Goal: Task Accomplishment & Management: Use online tool/utility

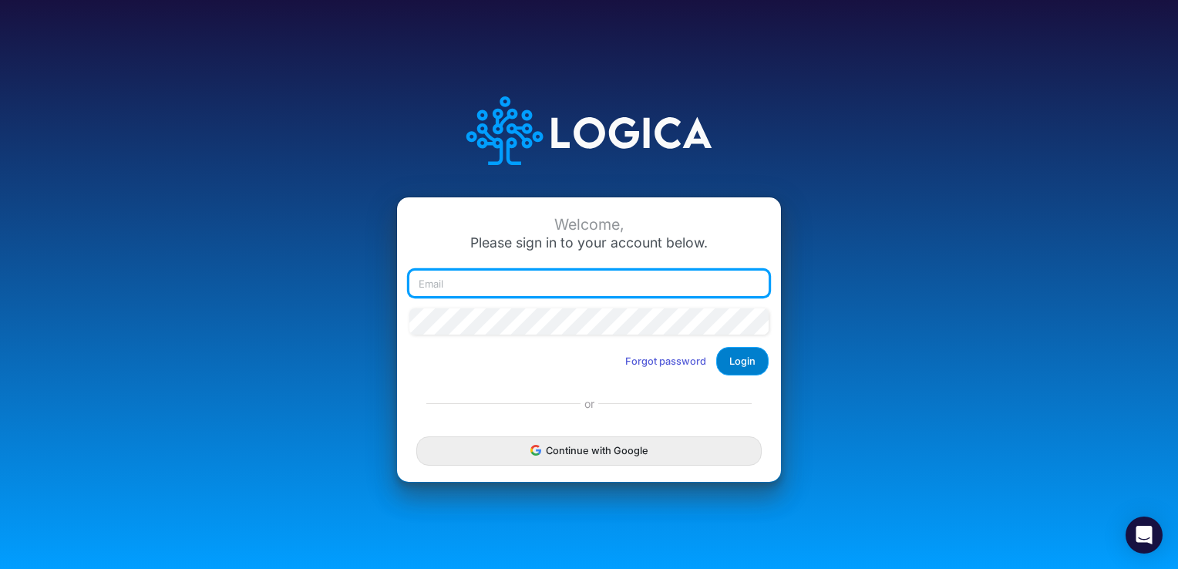
type input "[PERSON_NAME][EMAIL_ADDRESS][PERSON_NAME][DOMAIN_NAME]"
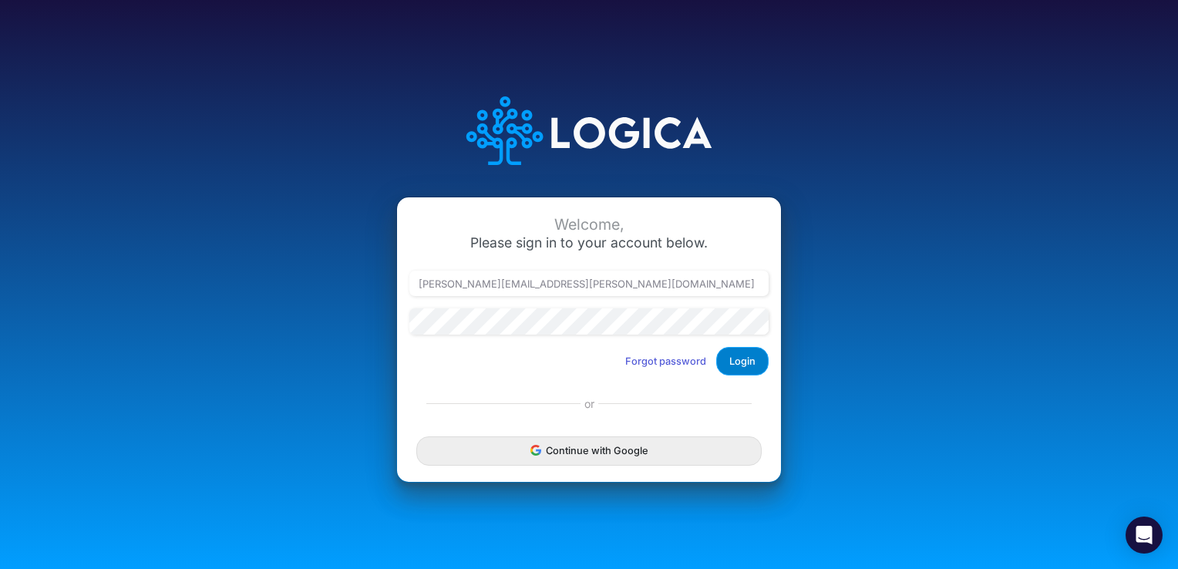
click at [739, 361] on button "Login" at bounding box center [742, 361] width 52 height 29
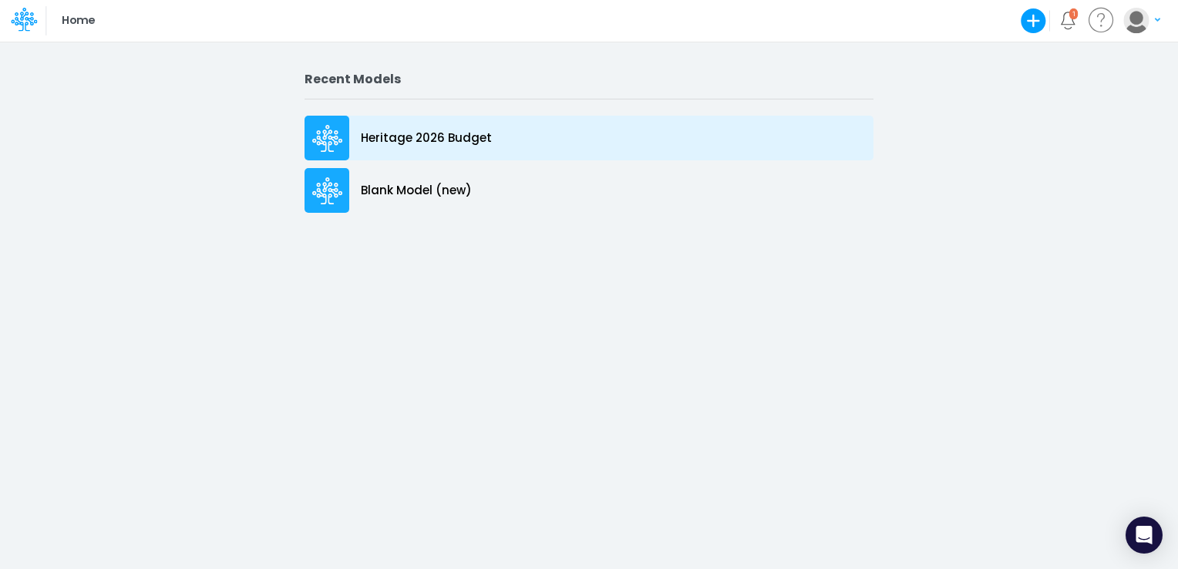
click at [396, 140] on p "Heritage 2026 Budget" at bounding box center [426, 139] width 131 height 18
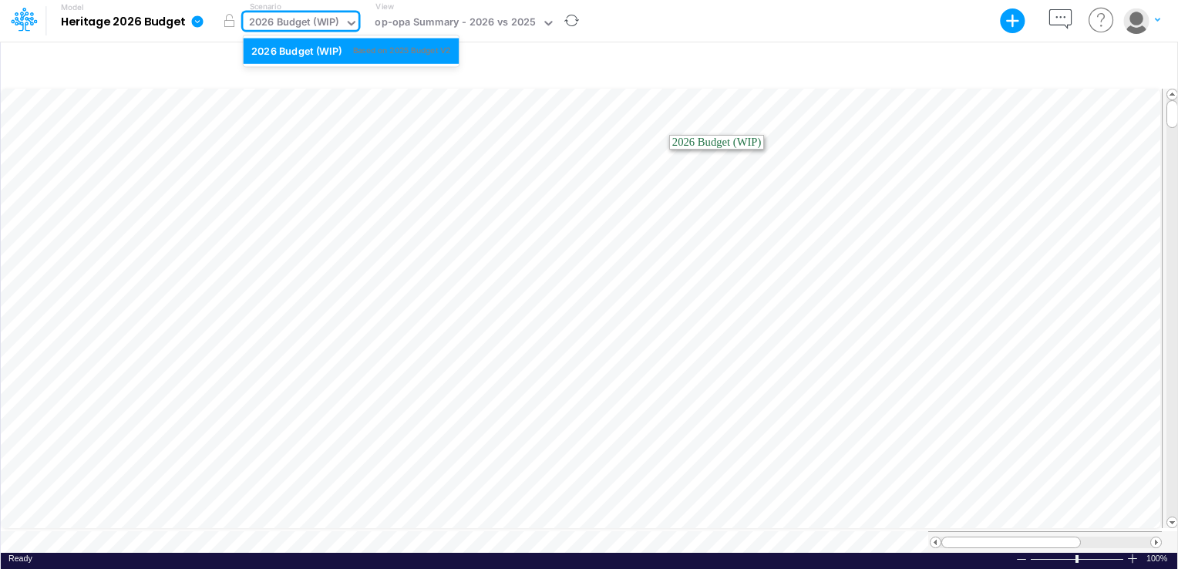
click at [298, 25] on div "2026 Budget (WIP)" at bounding box center [294, 24] width 90 height 18
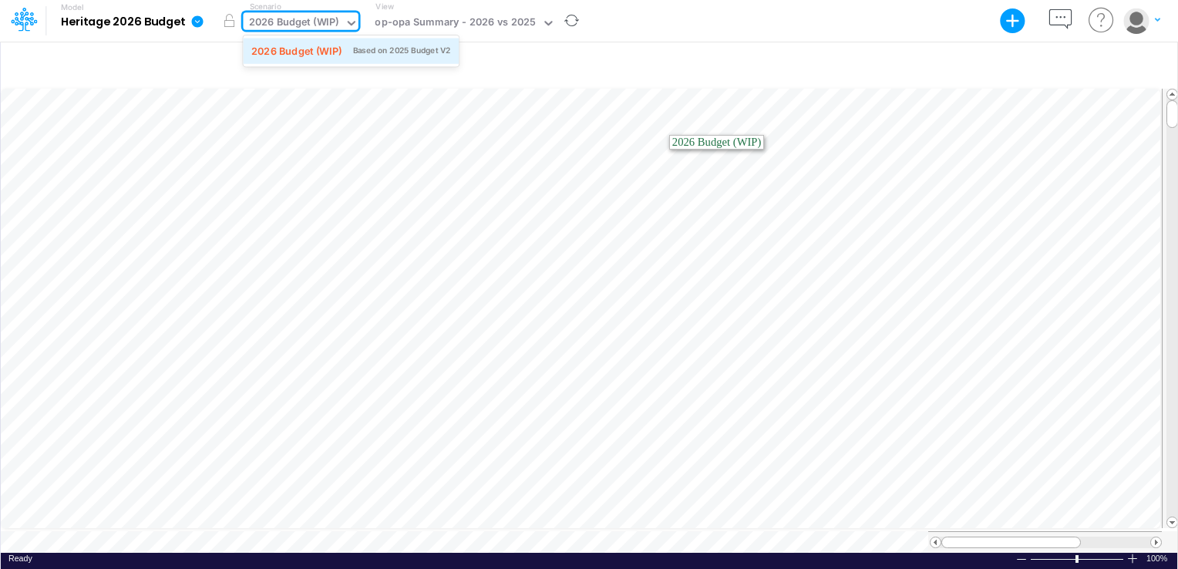
click at [301, 55] on div "2026 Budget (WIP)" at bounding box center [296, 50] width 90 height 15
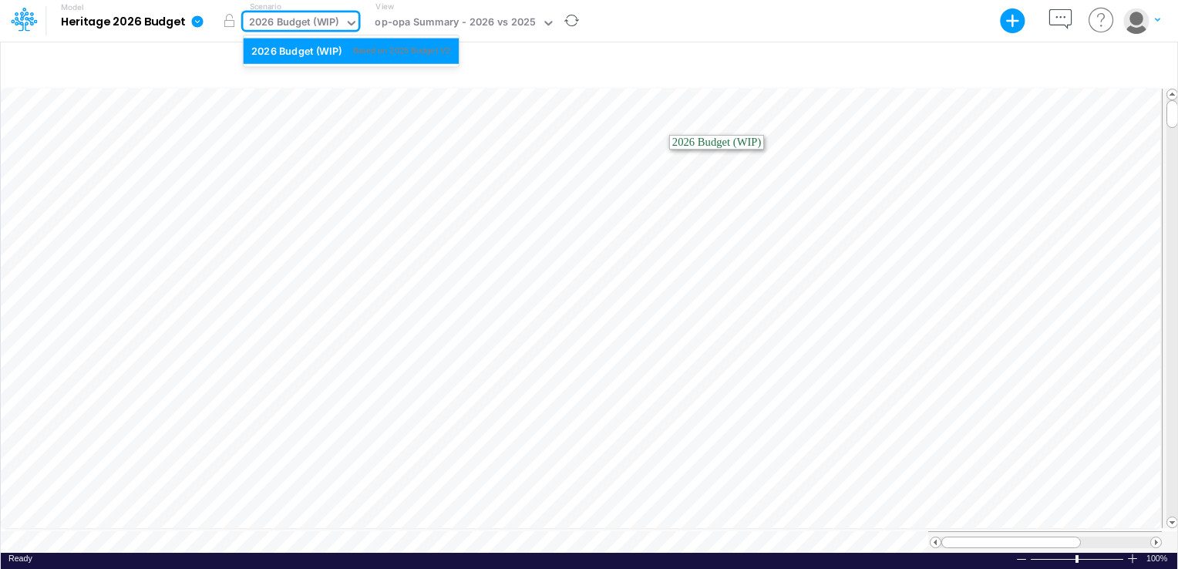
click at [305, 29] on div "2026 Budget (WIP)" at bounding box center [294, 24] width 90 height 18
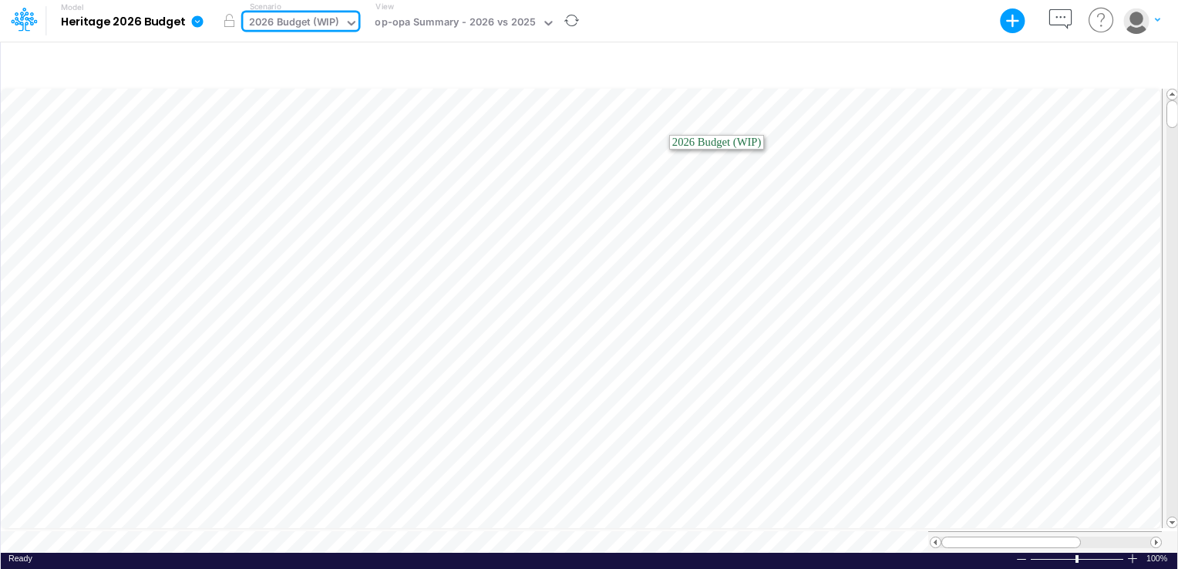
click at [305, 29] on div "2026 Budget (WIP)" at bounding box center [294, 24] width 90 height 18
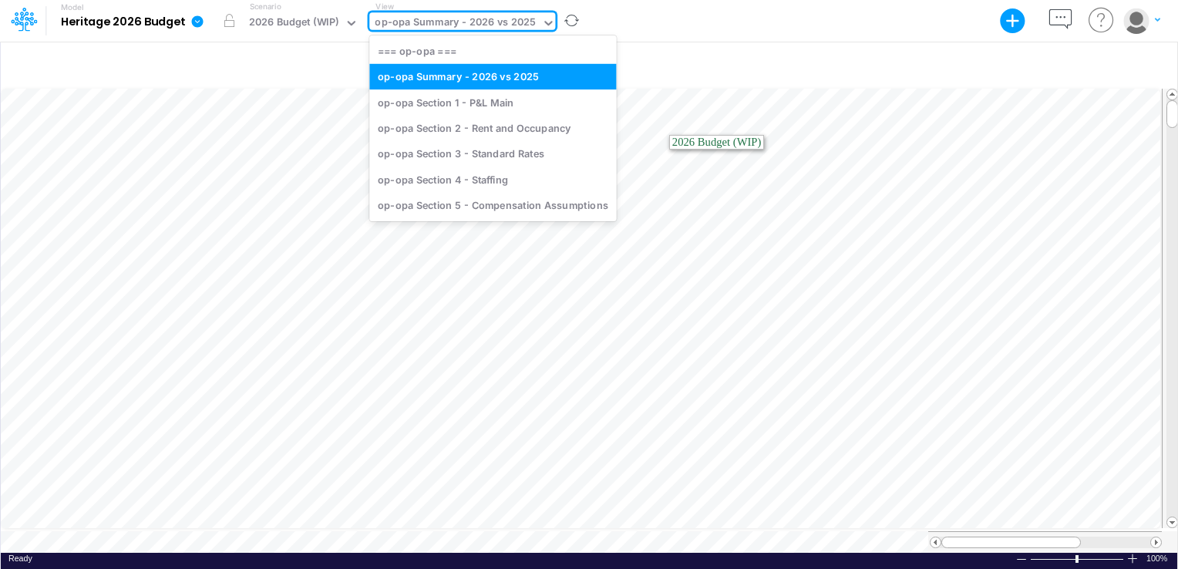
click at [450, 25] on div "op-opa Summary - 2026 vs 2025" at bounding box center [455, 24] width 161 height 18
click at [443, 183] on div "op-opa Section 4 - Staffing" at bounding box center [492, 179] width 247 height 25
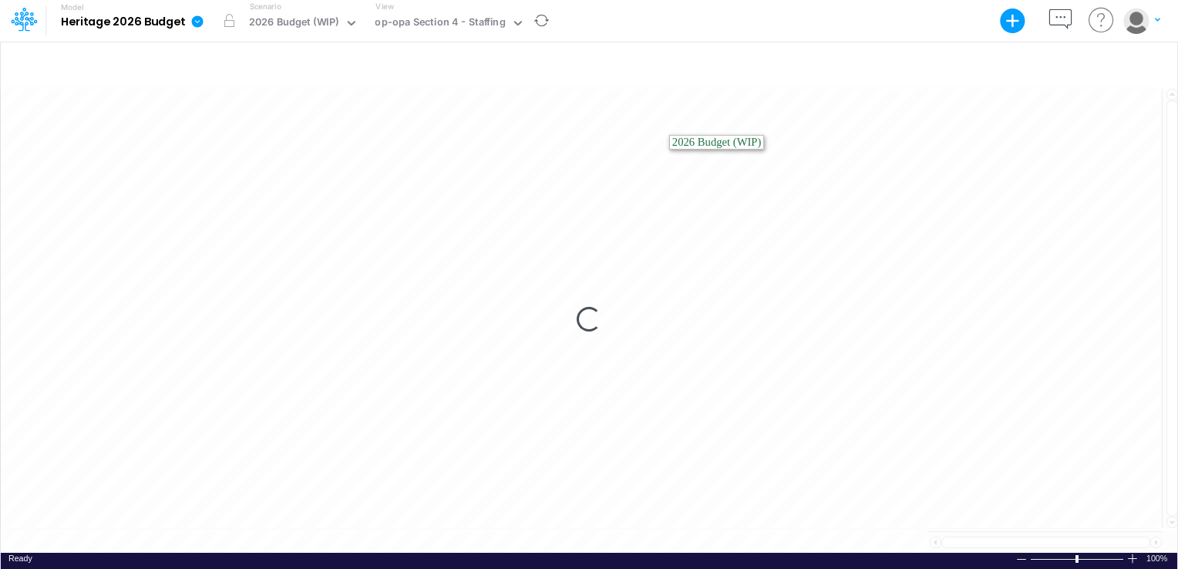
click at [443, 183] on div "Loading..." at bounding box center [589, 319] width 1177 height 466
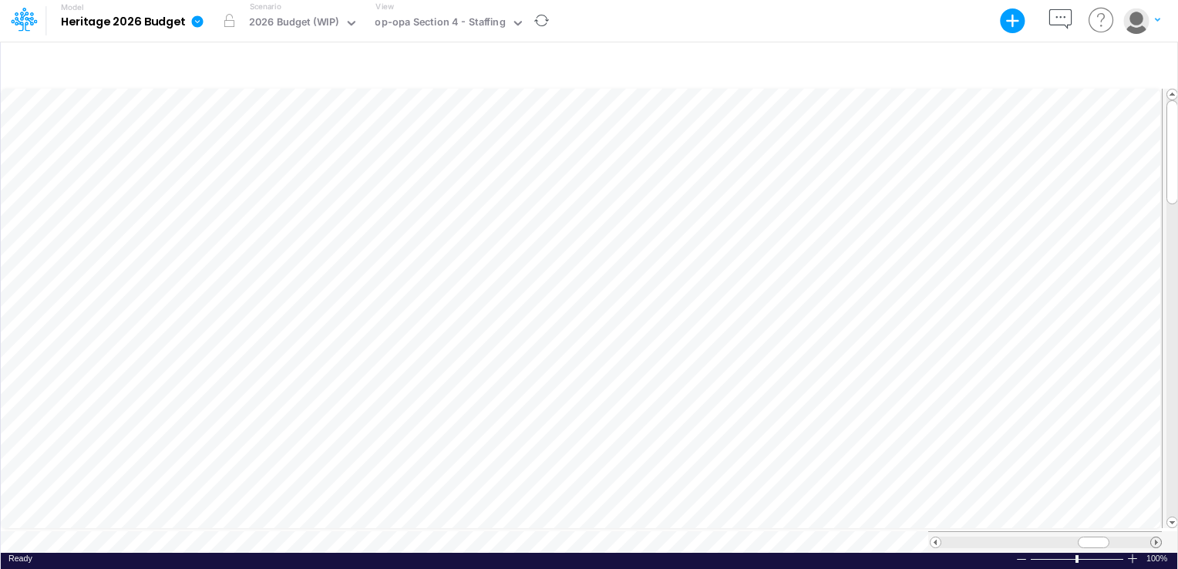
scroll to position [7, 0]
click at [1156, 537] on span at bounding box center [1156, 542] width 10 height 10
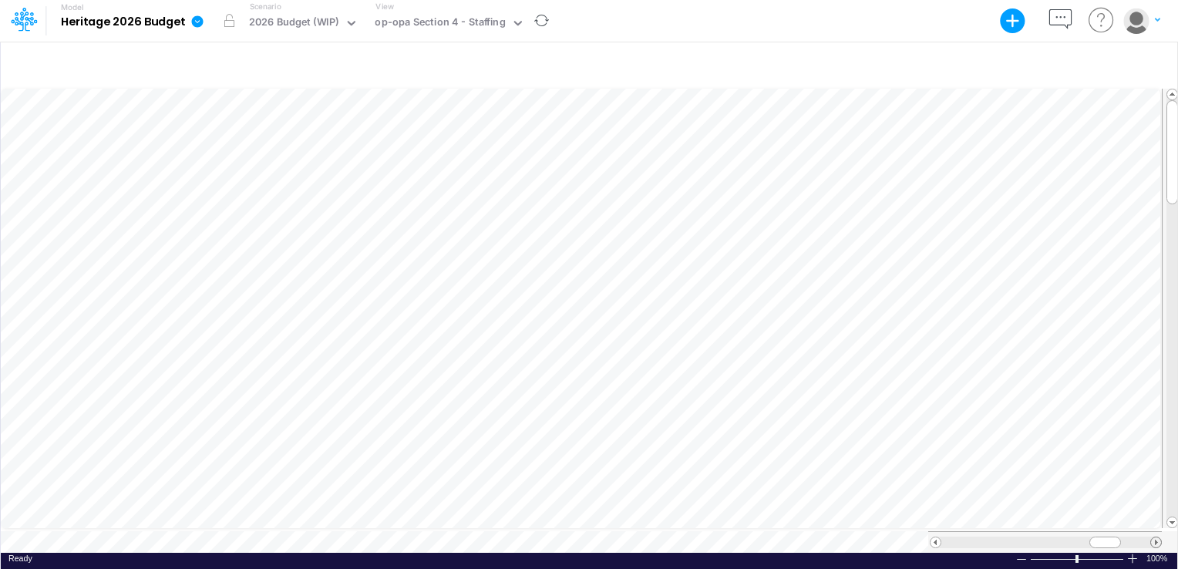
click at [1156, 537] on span at bounding box center [1156, 542] width 10 height 10
click at [934, 535] on div at bounding box center [1045, 542] width 234 height 22
click at [934, 537] on span at bounding box center [936, 542] width 10 height 10
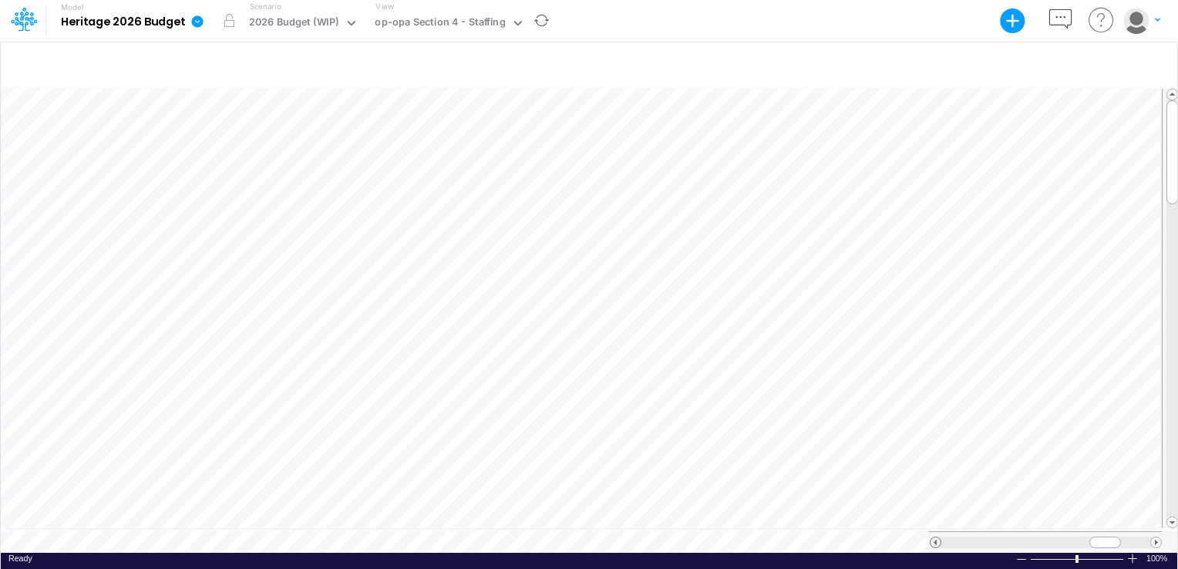
click at [934, 537] on span at bounding box center [936, 542] width 10 height 10
click at [1172, 517] on span at bounding box center [1172, 522] width 10 height 10
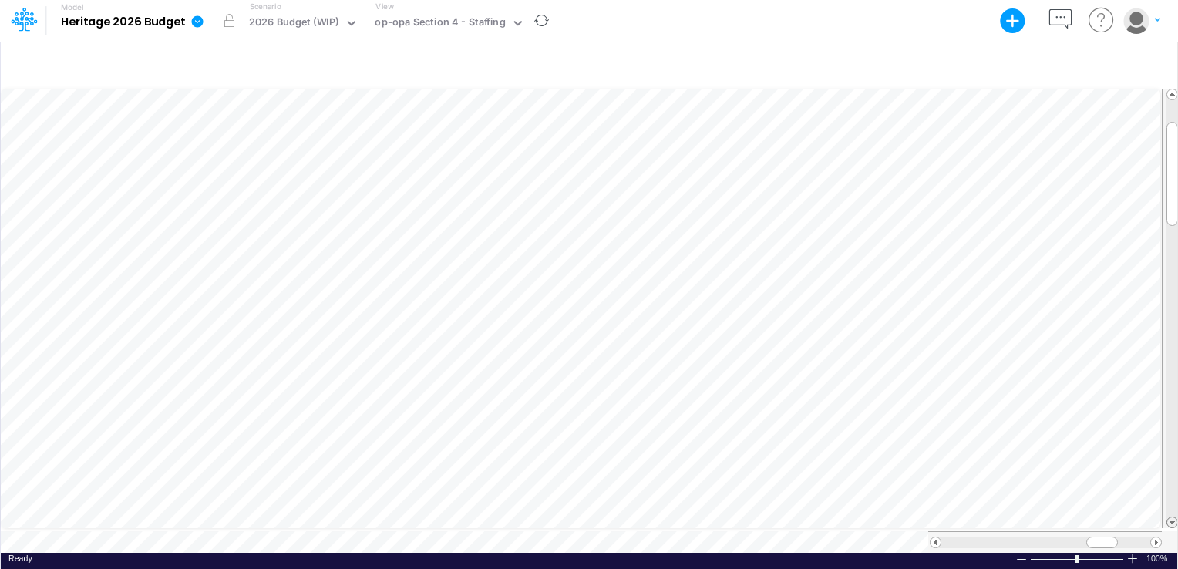
click at [1172, 517] on span at bounding box center [1172, 522] width 10 height 10
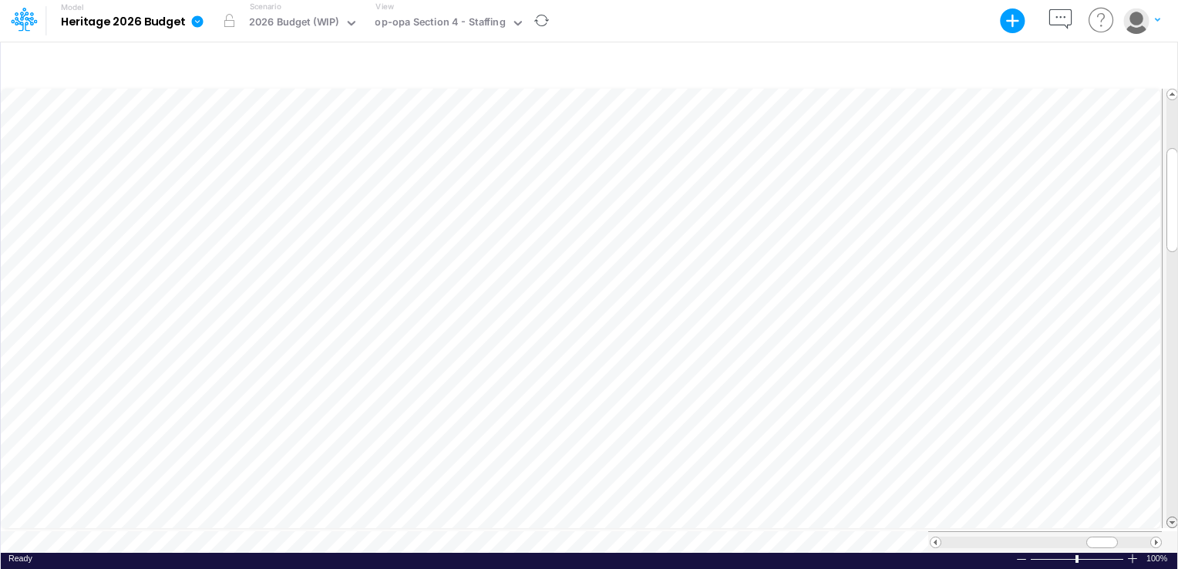
click at [1172, 517] on span at bounding box center [1172, 522] width 10 height 10
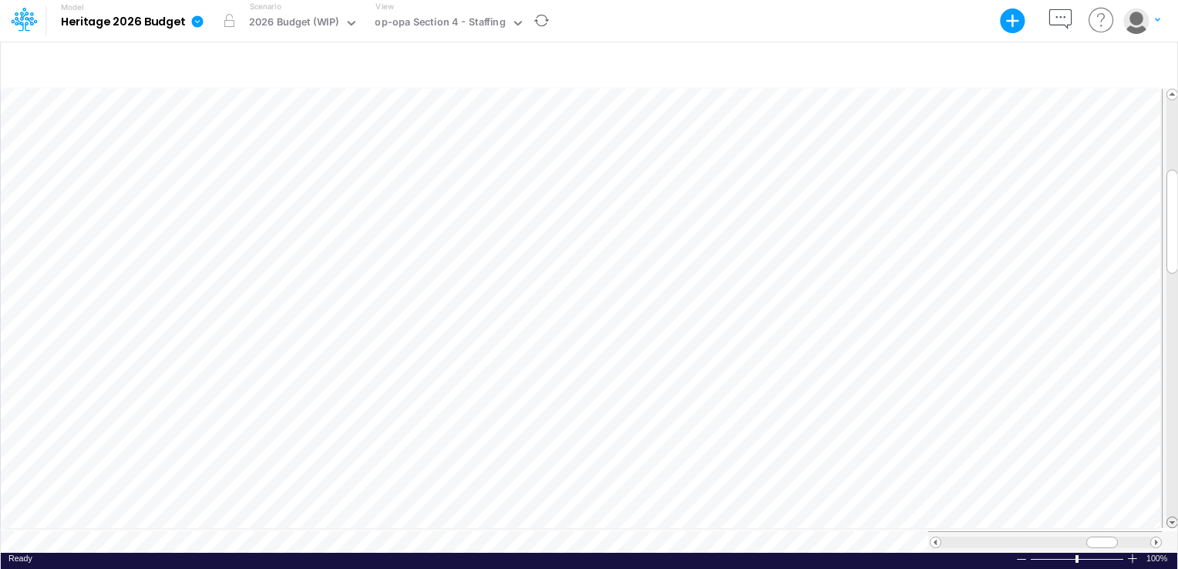
click at [1172, 517] on span at bounding box center [1172, 522] width 10 height 10
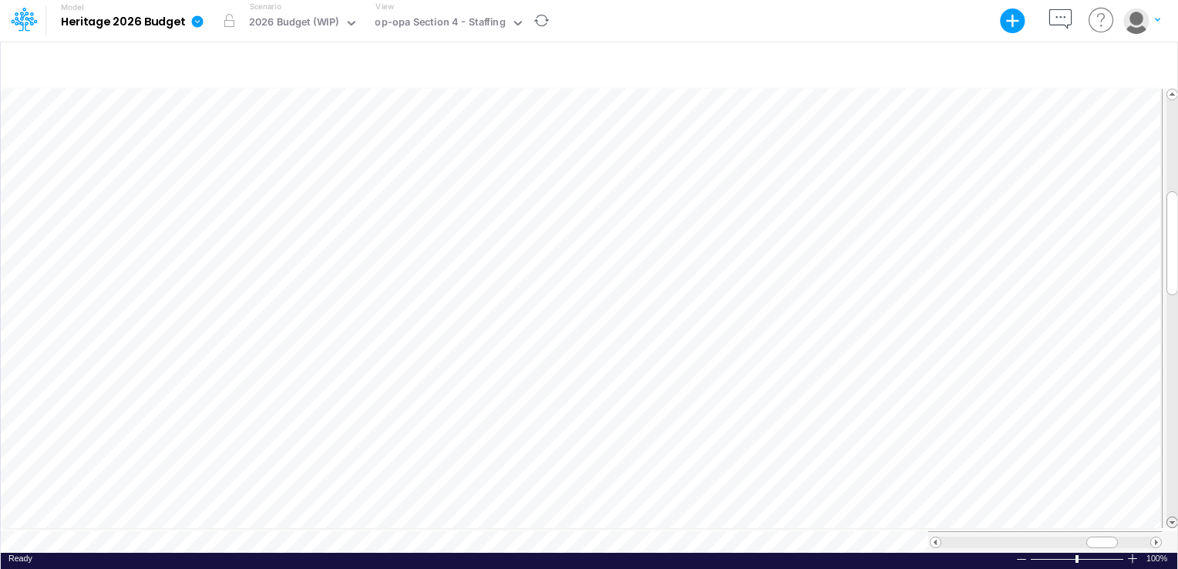
click at [1172, 517] on span at bounding box center [1172, 522] width 10 height 10
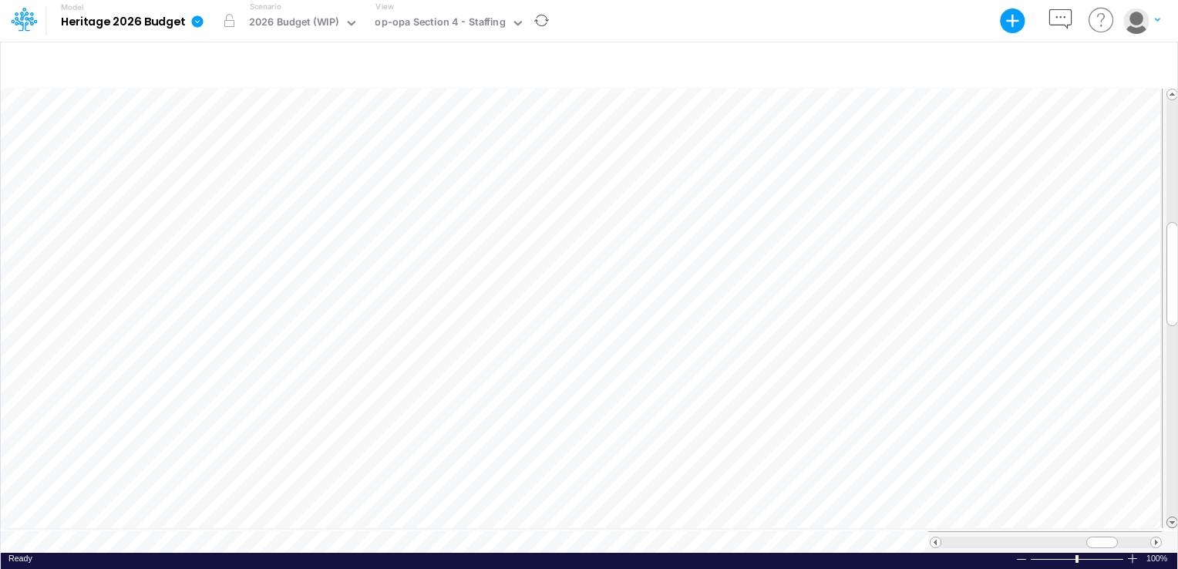
click at [1172, 517] on span at bounding box center [1172, 522] width 10 height 10
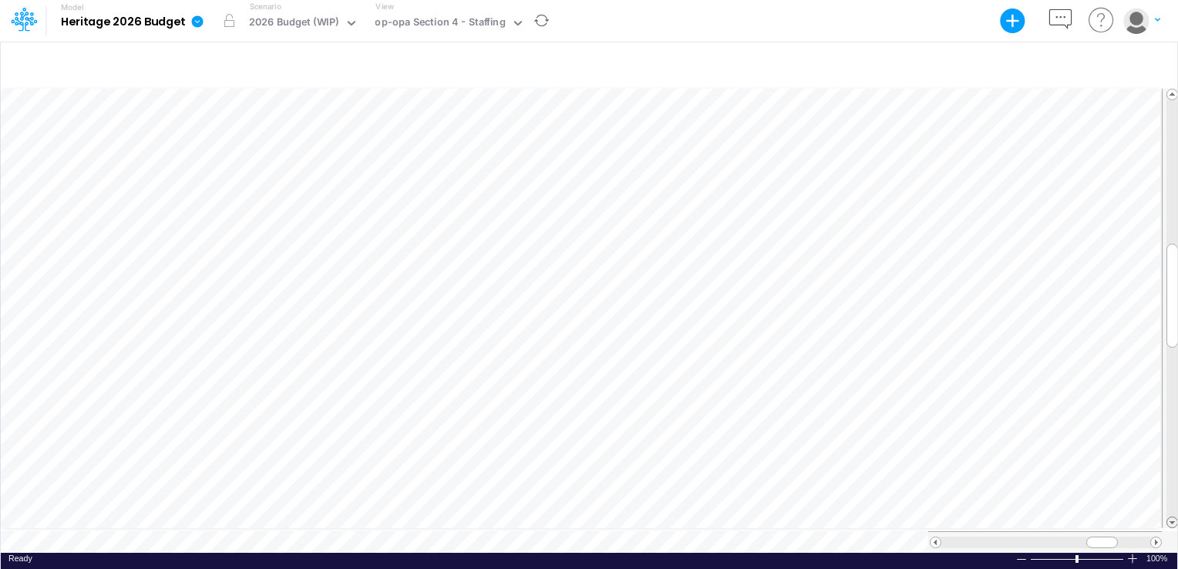
click at [1172, 517] on span at bounding box center [1172, 522] width 10 height 10
click at [511, 29] on icon at bounding box center [518, 23] width 14 height 14
click at [271, 83] on div at bounding box center [589, 64] width 1177 height 43
click at [933, 537] on span at bounding box center [936, 542] width 10 height 10
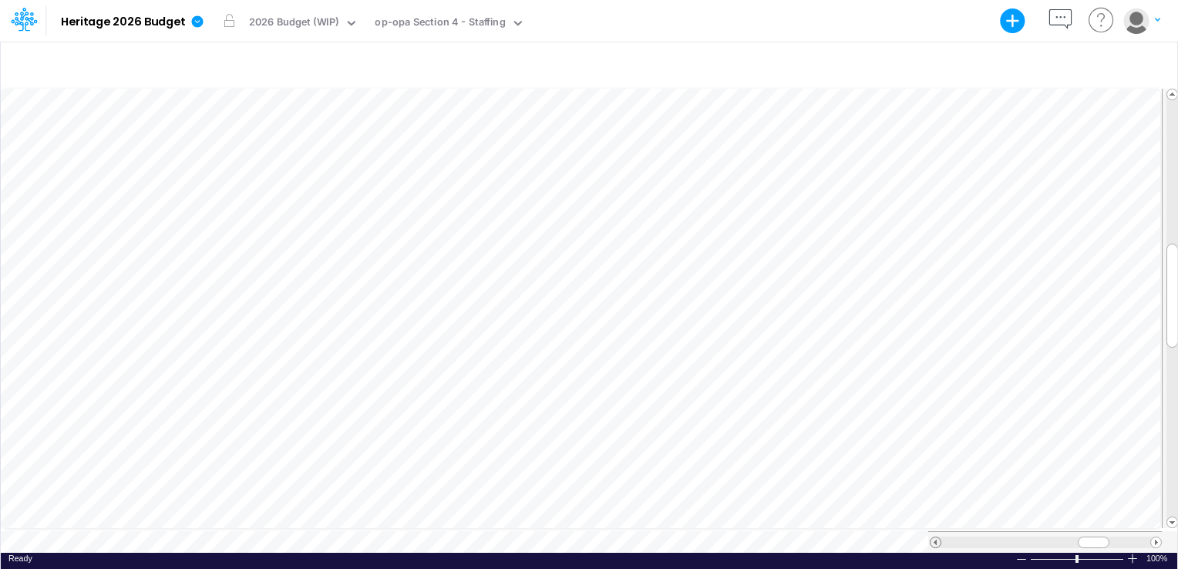
click at [933, 537] on span at bounding box center [936, 542] width 10 height 10
click at [934, 538] on span at bounding box center [936, 542] width 10 height 10
click at [937, 537] on span at bounding box center [936, 542] width 10 height 10
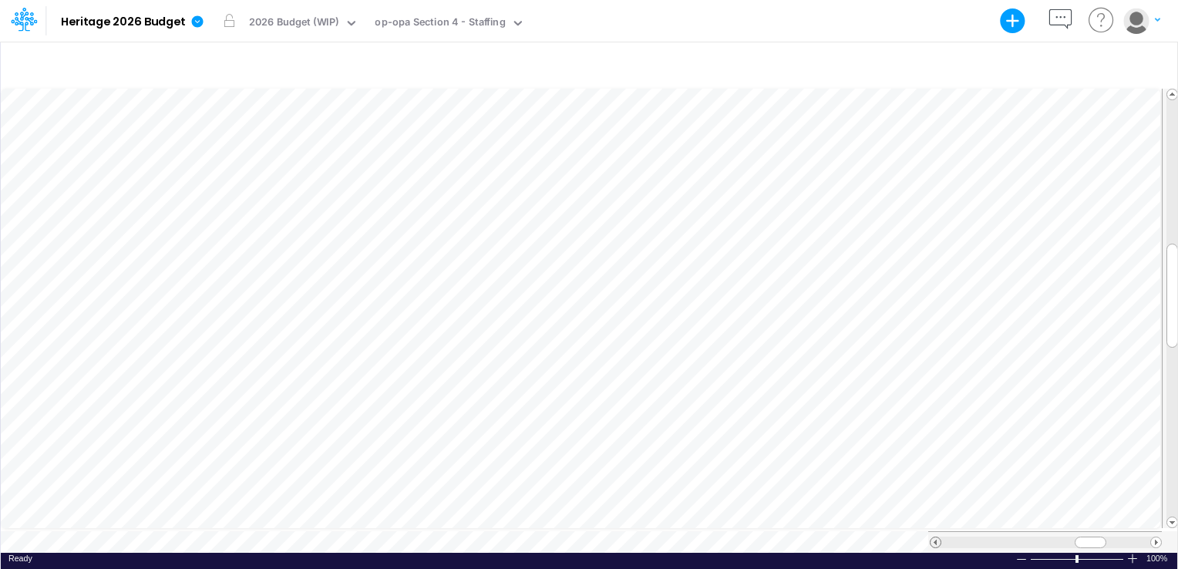
click at [934, 537] on span at bounding box center [936, 542] width 10 height 10
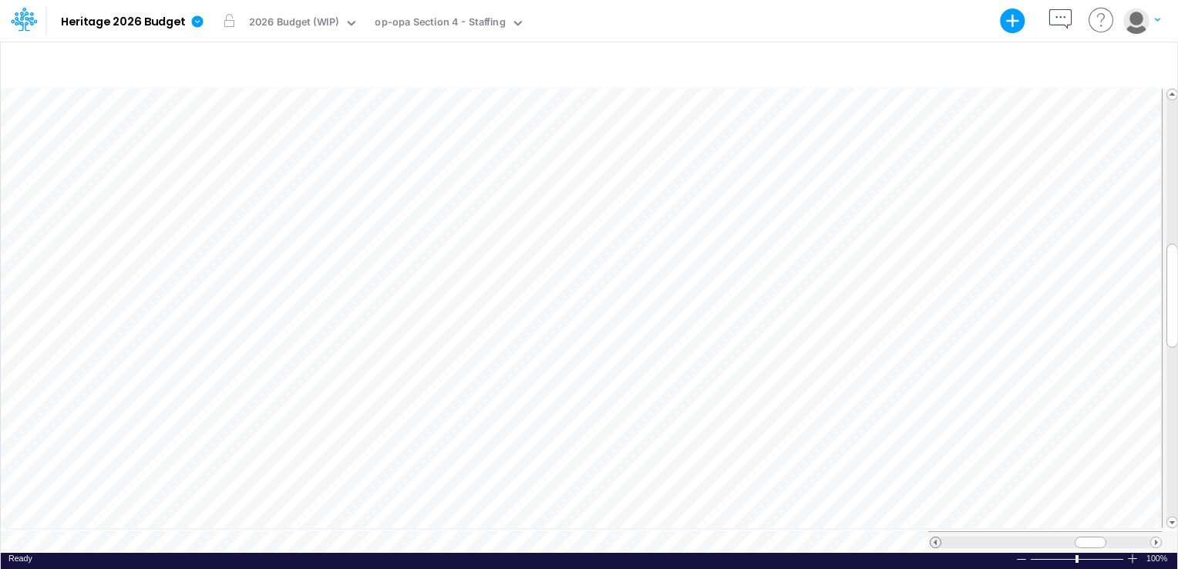
click at [934, 537] on span at bounding box center [936, 542] width 10 height 10
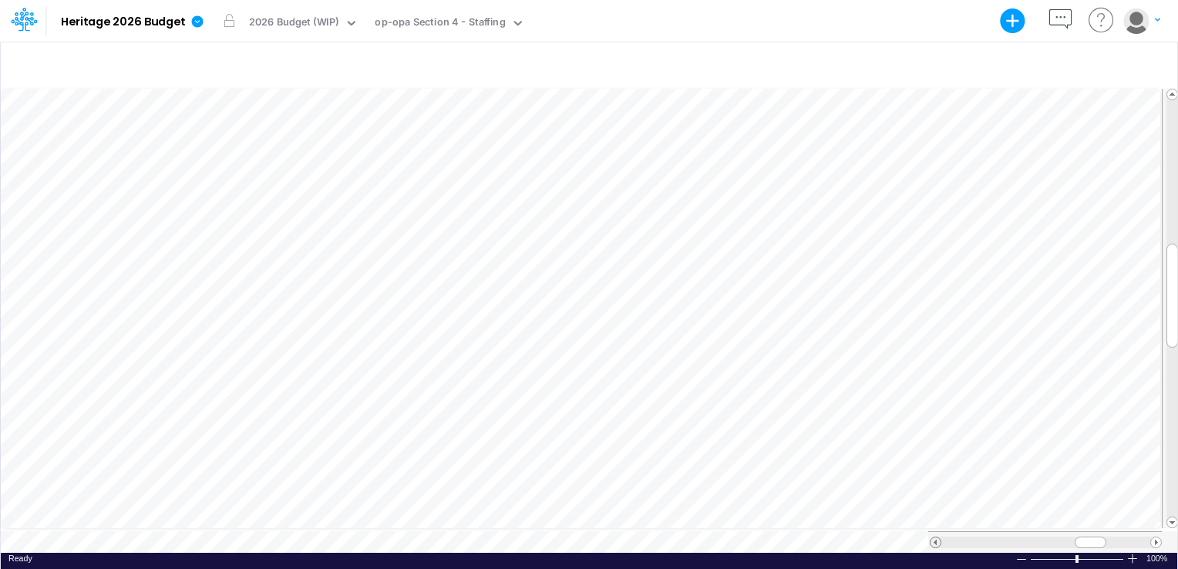
click at [934, 537] on span at bounding box center [936, 542] width 10 height 10
click at [1172, 89] on span at bounding box center [1172, 94] width 10 height 10
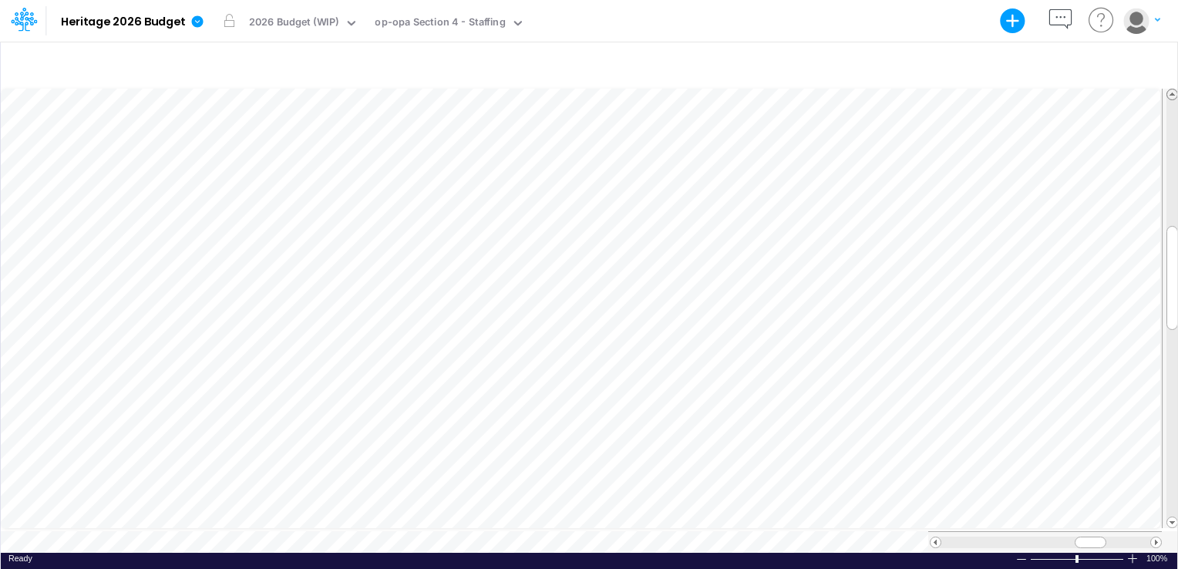
click at [1172, 89] on span at bounding box center [1172, 94] width 10 height 10
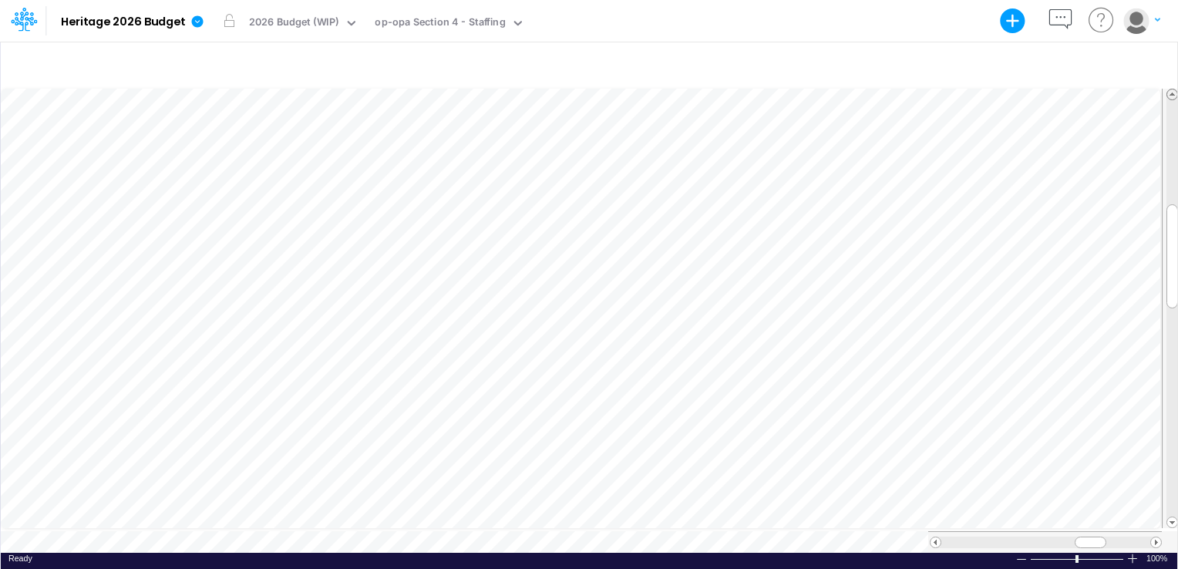
click at [1172, 89] on span at bounding box center [1172, 94] width 10 height 10
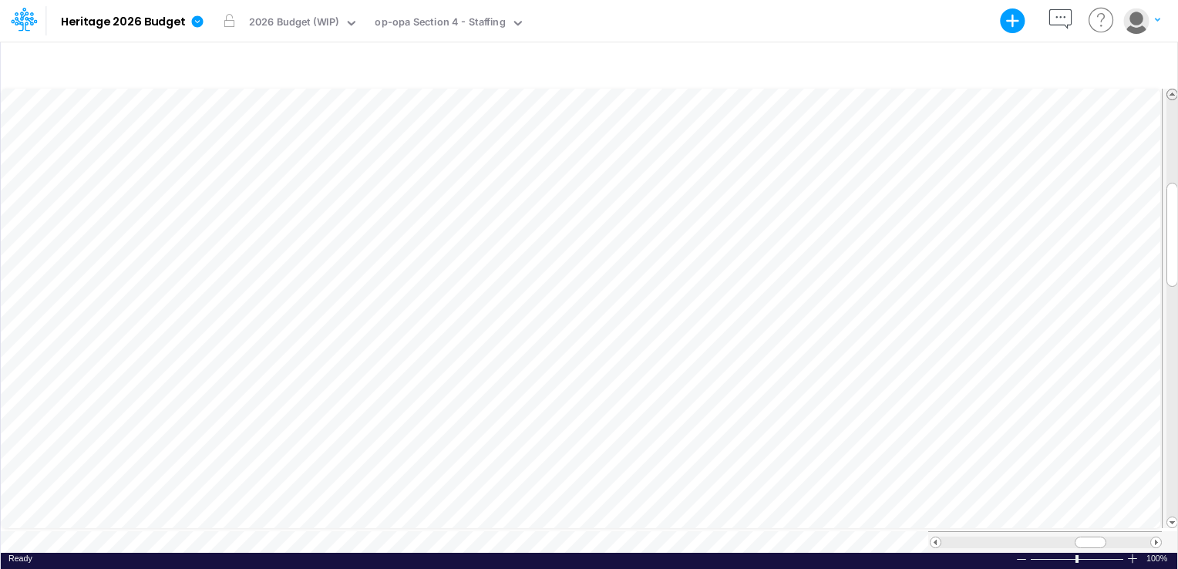
click at [1172, 89] on span at bounding box center [1172, 94] width 10 height 10
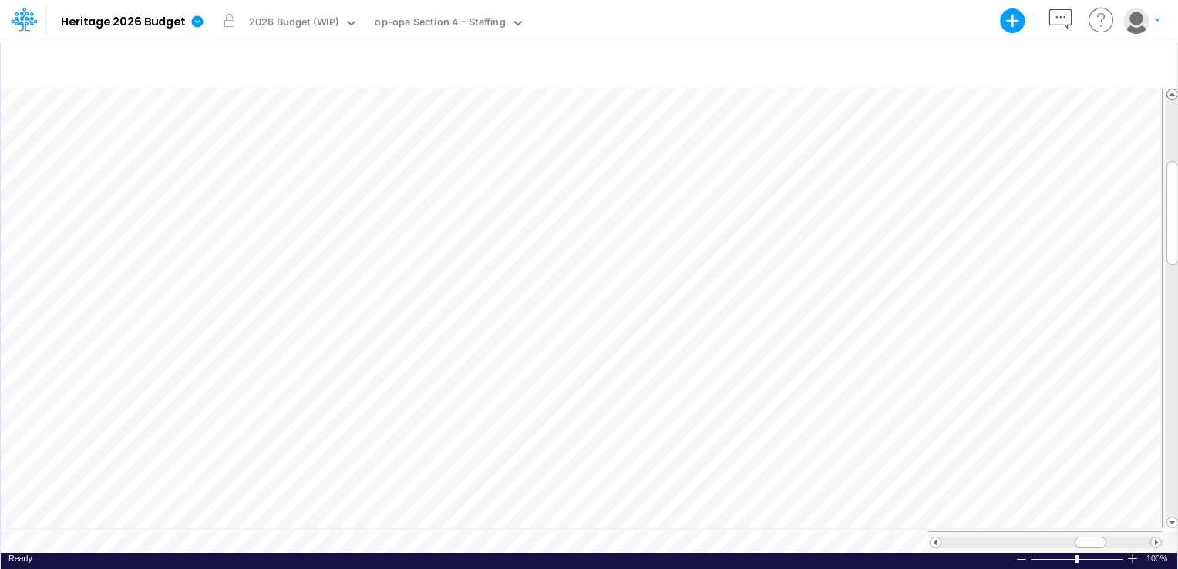
click at [1172, 89] on span at bounding box center [1172, 94] width 10 height 10
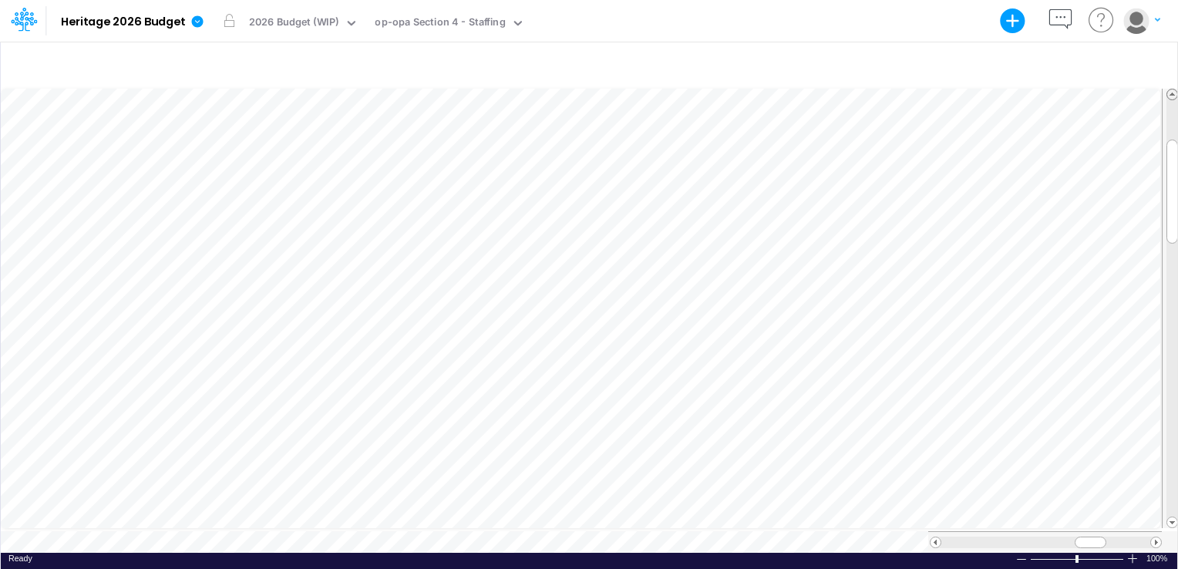
click at [1172, 89] on span at bounding box center [1172, 94] width 10 height 10
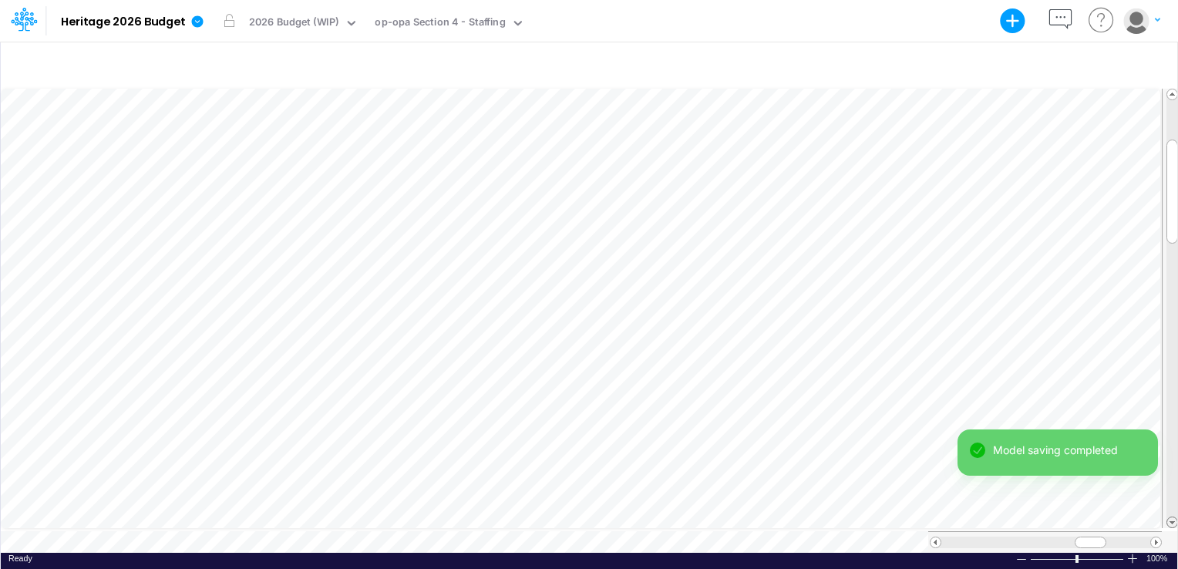
click at [1173, 521] on span at bounding box center [1172, 522] width 10 height 10
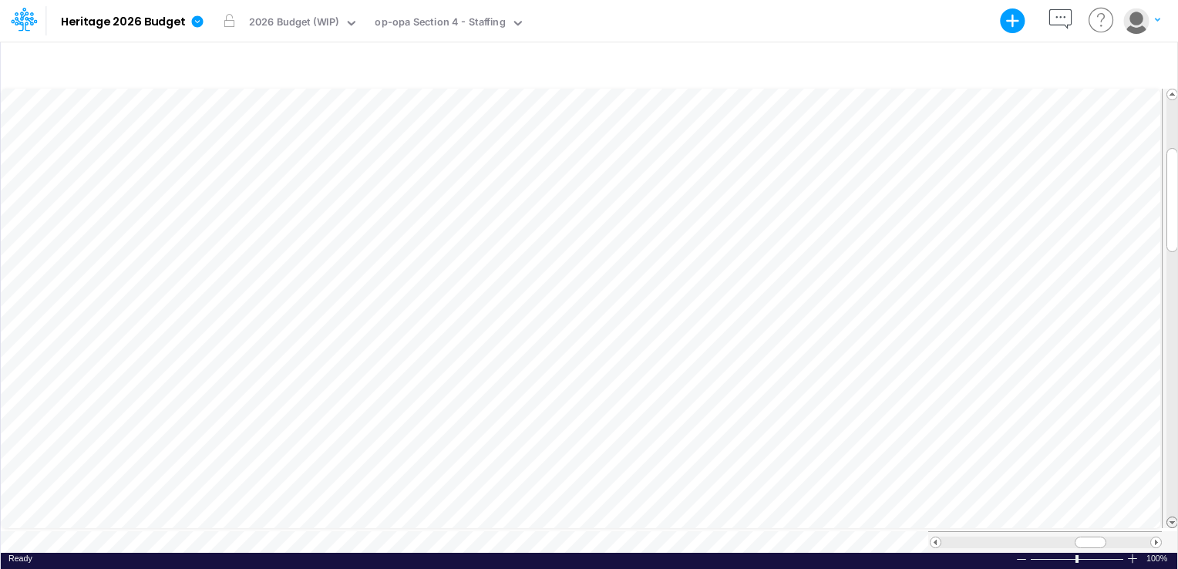
click at [1173, 521] on span at bounding box center [1172, 522] width 10 height 10
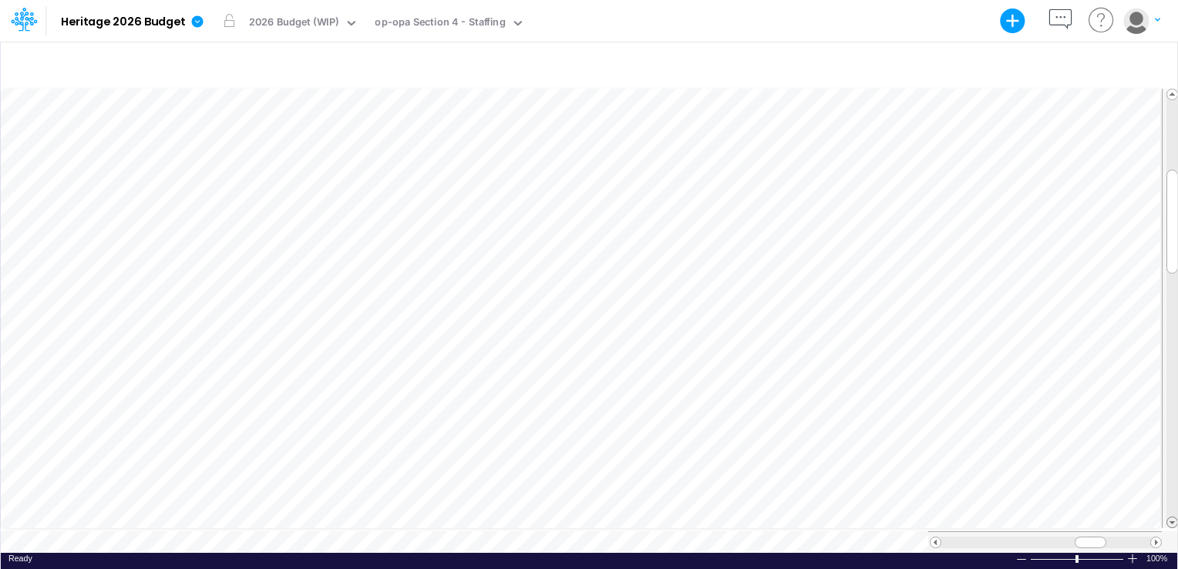
click at [1173, 521] on span at bounding box center [1172, 522] width 10 height 10
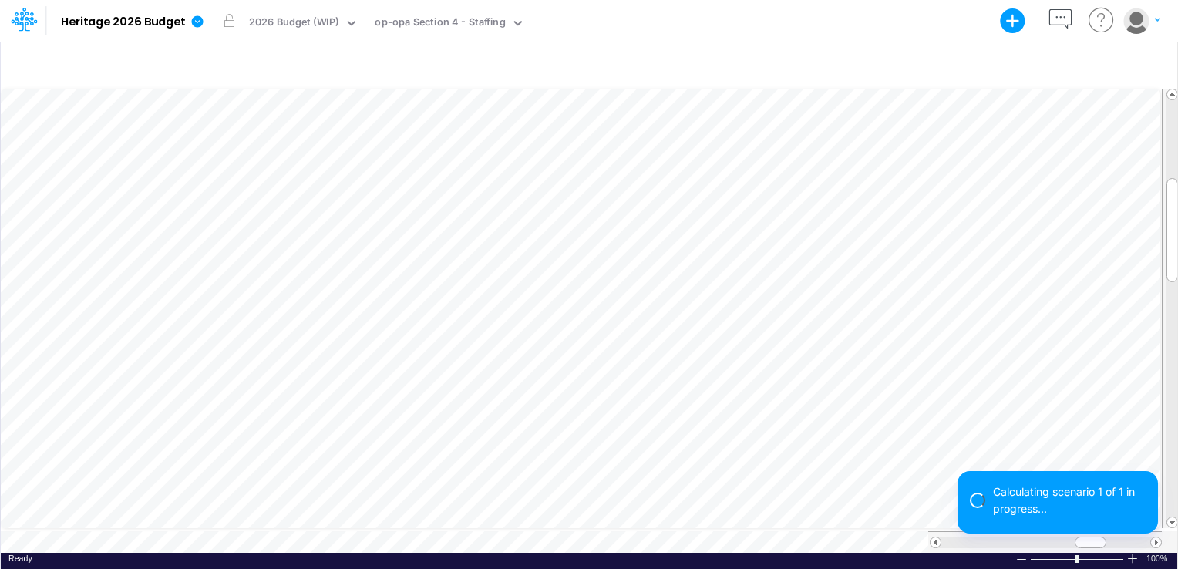
scroll to position [7, 2]
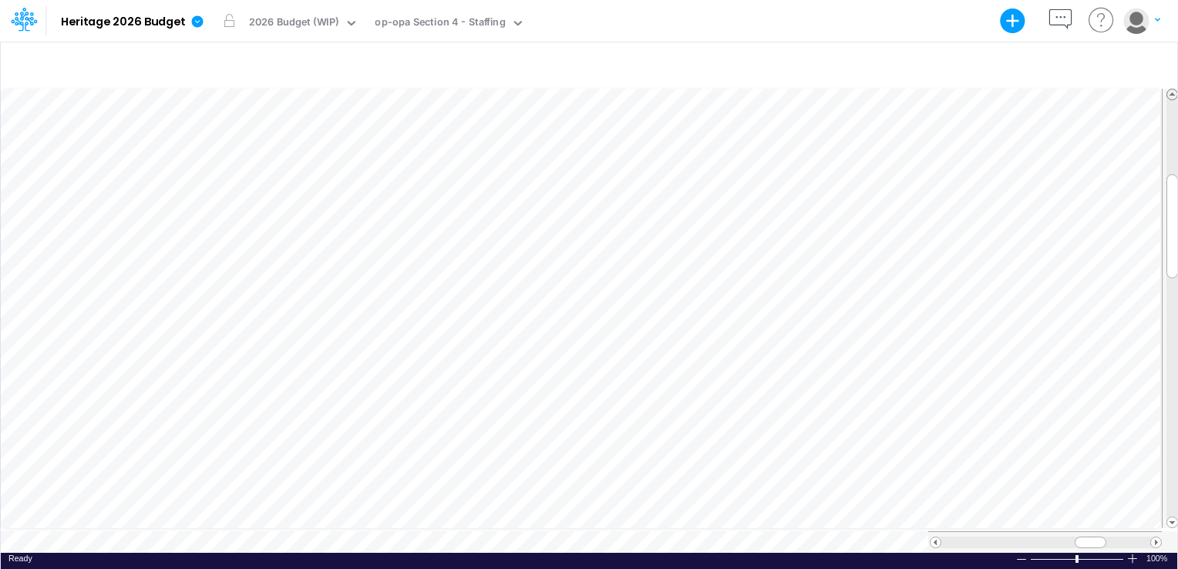
click at [1172, 90] on span at bounding box center [1172, 94] width 10 height 10
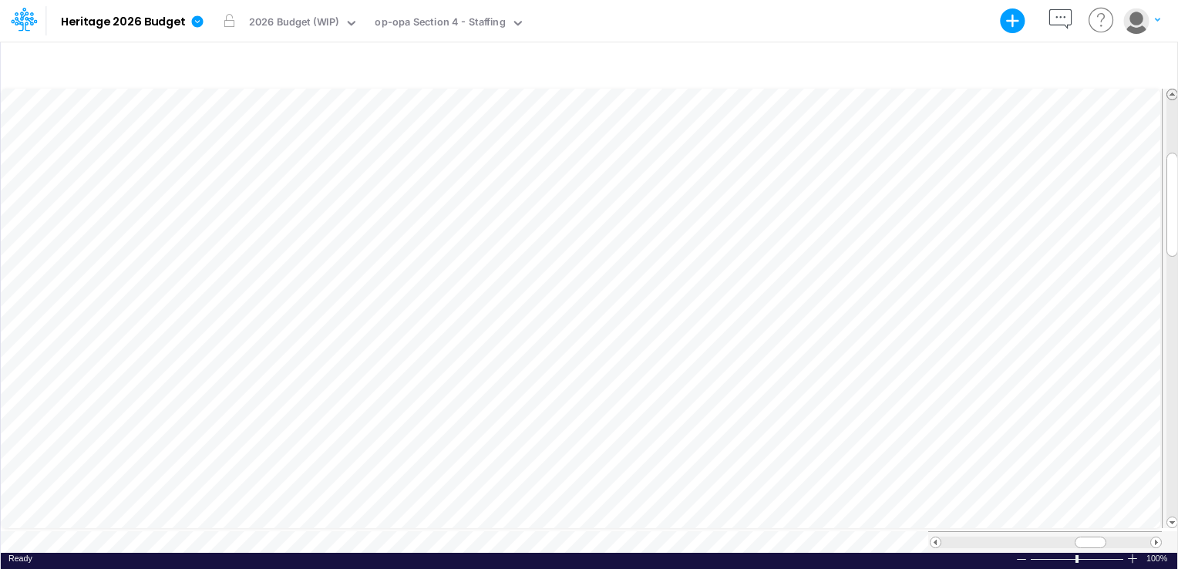
click at [1172, 90] on span at bounding box center [1172, 94] width 10 height 10
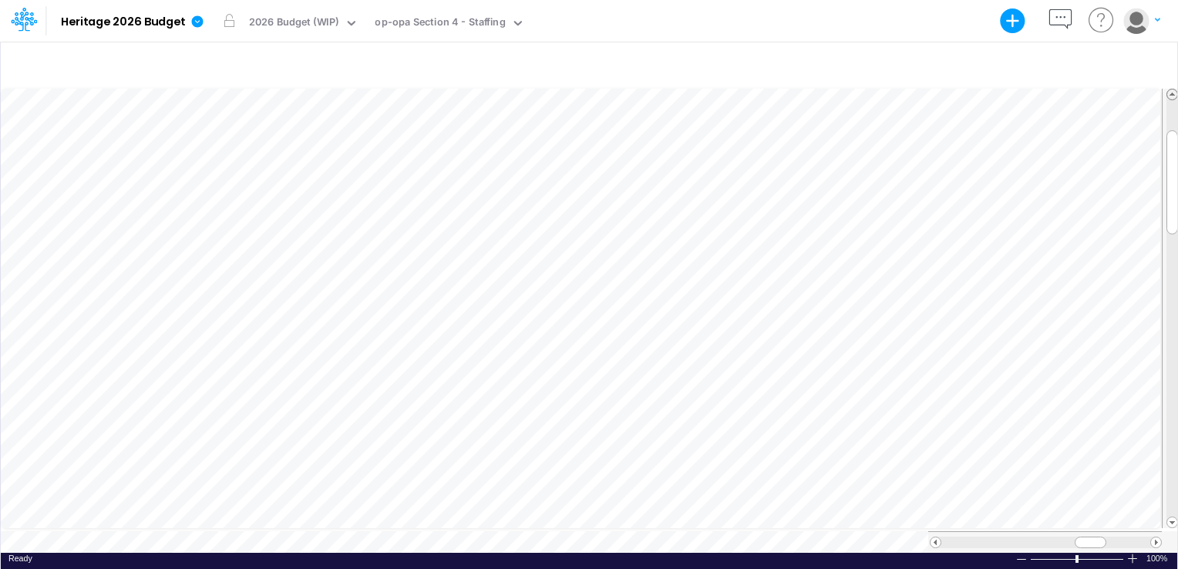
click at [1172, 90] on span at bounding box center [1172, 94] width 10 height 10
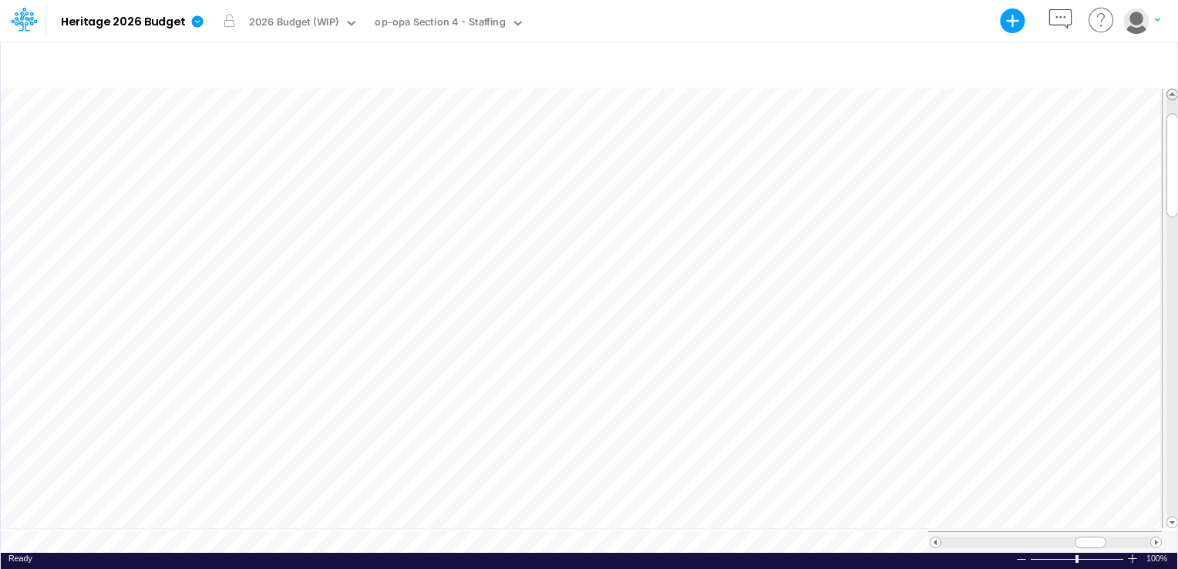
click at [1172, 90] on span at bounding box center [1172, 94] width 10 height 10
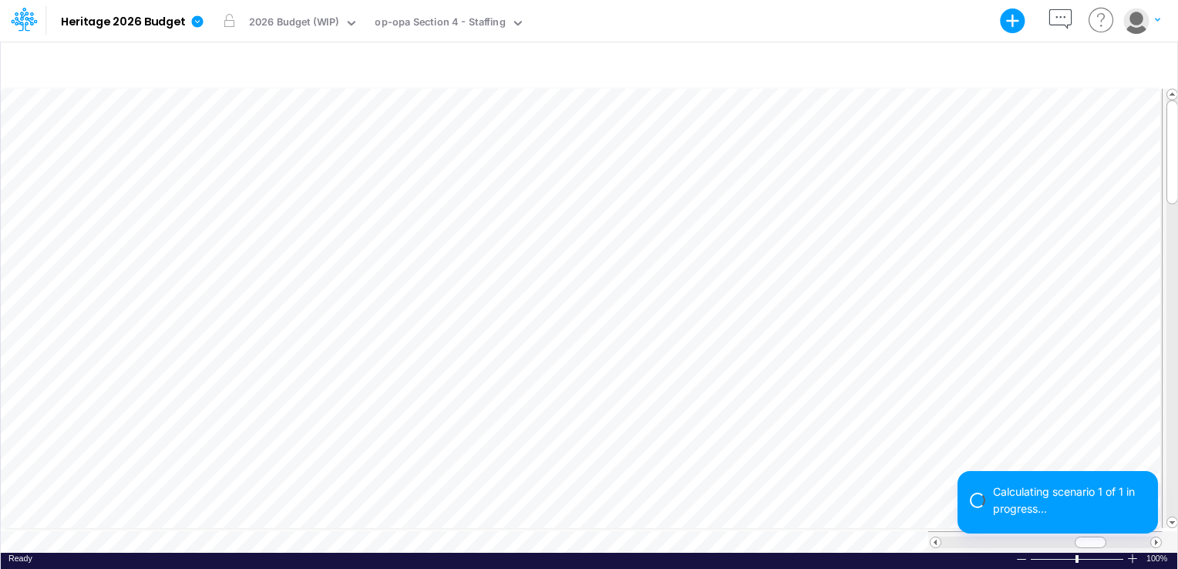
scroll to position [7, 2]
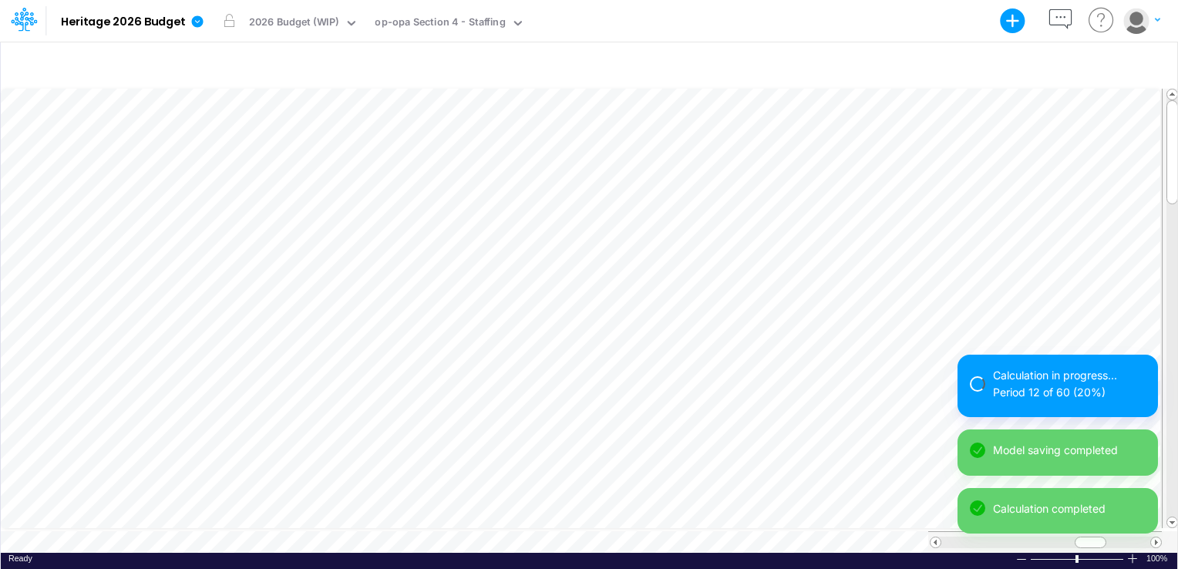
scroll to position [7, 2]
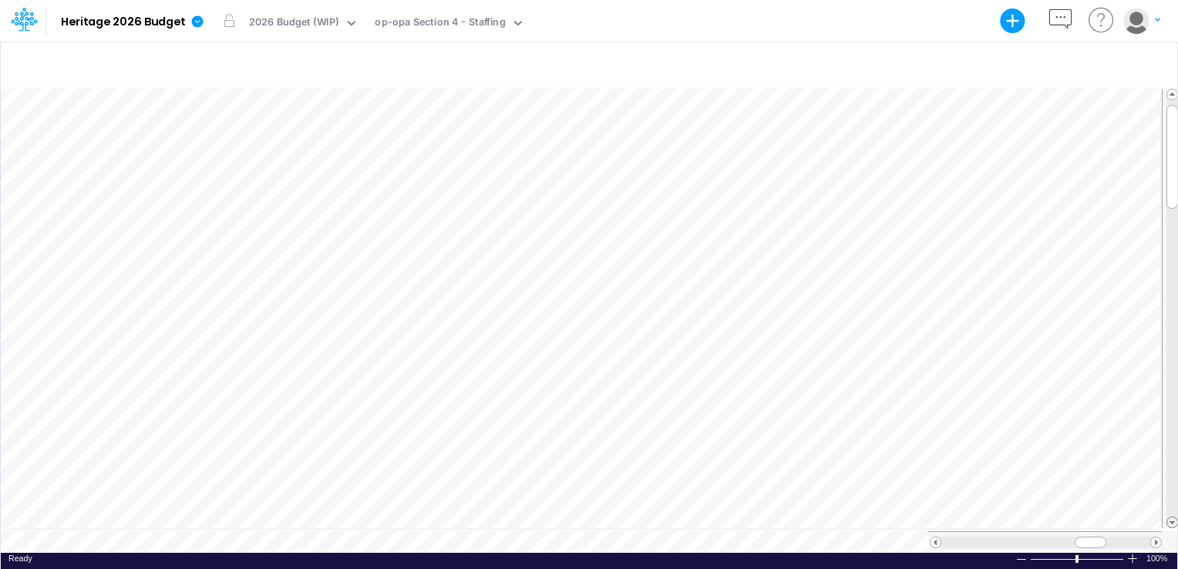
click at [1173, 520] on span at bounding box center [1172, 522] width 10 height 10
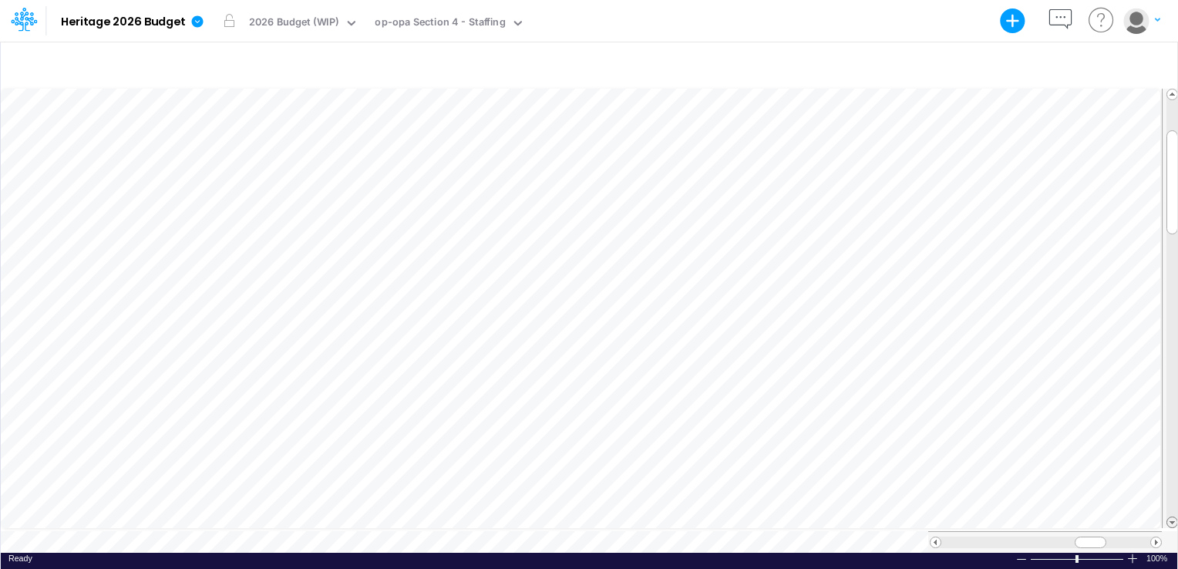
click at [1173, 520] on span at bounding box center [1172, 522] width 10 height 10
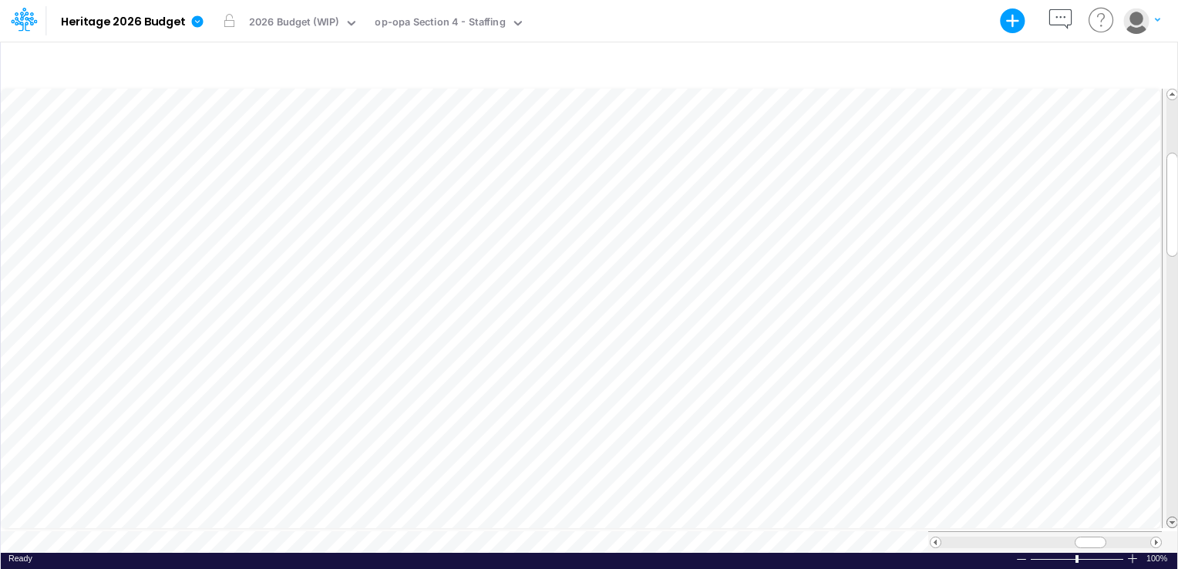
click at [1173, 520] on span at bounding box center [1172, 522] width 10 height 10
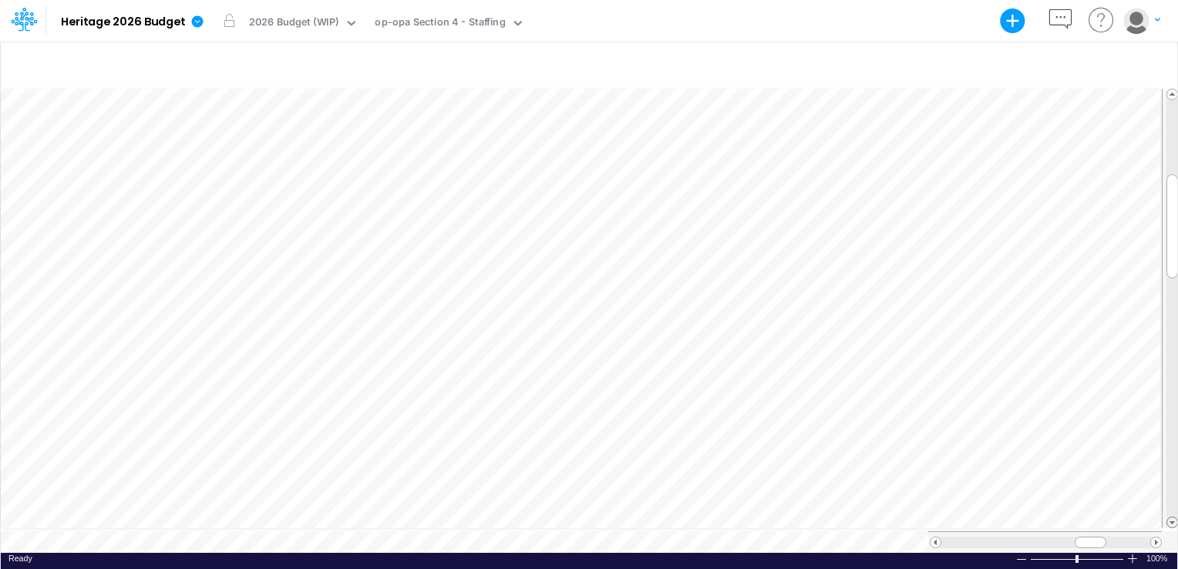
click at [1173, 520] on span at bounding box center [1172, 522] width 10 height 10
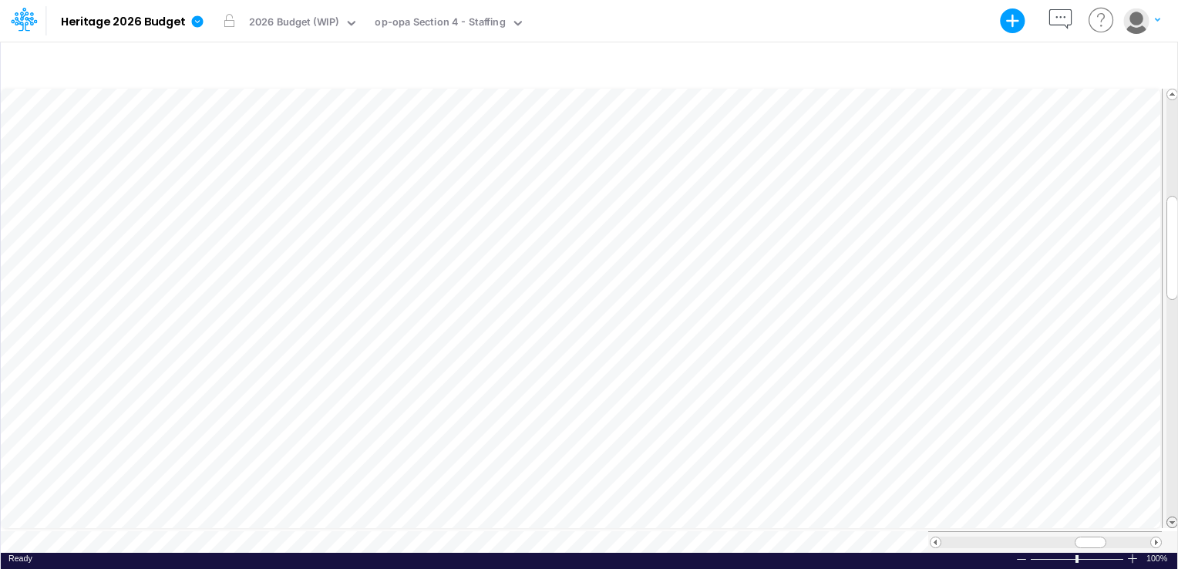
click at [1173, 520] on span at bounding box center [1172, 522] width 10 height 10
click at [1172, 520] on span at bounding box center [1172, 522] width 10 height 10
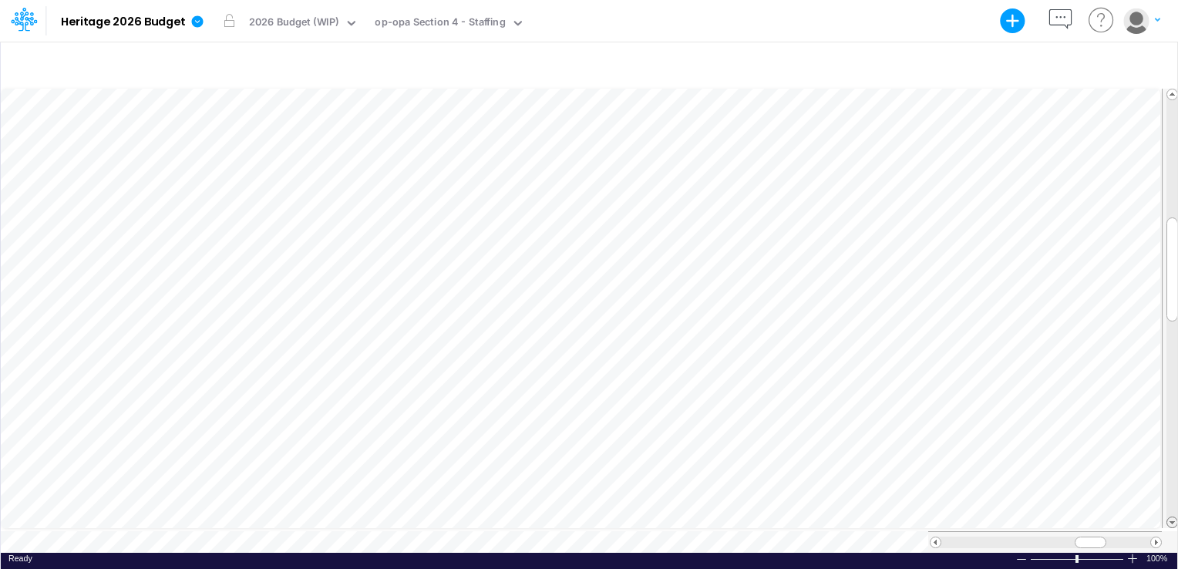
click at [1172, 520] on span at bounding box center [1172, 522] width 10 height 10
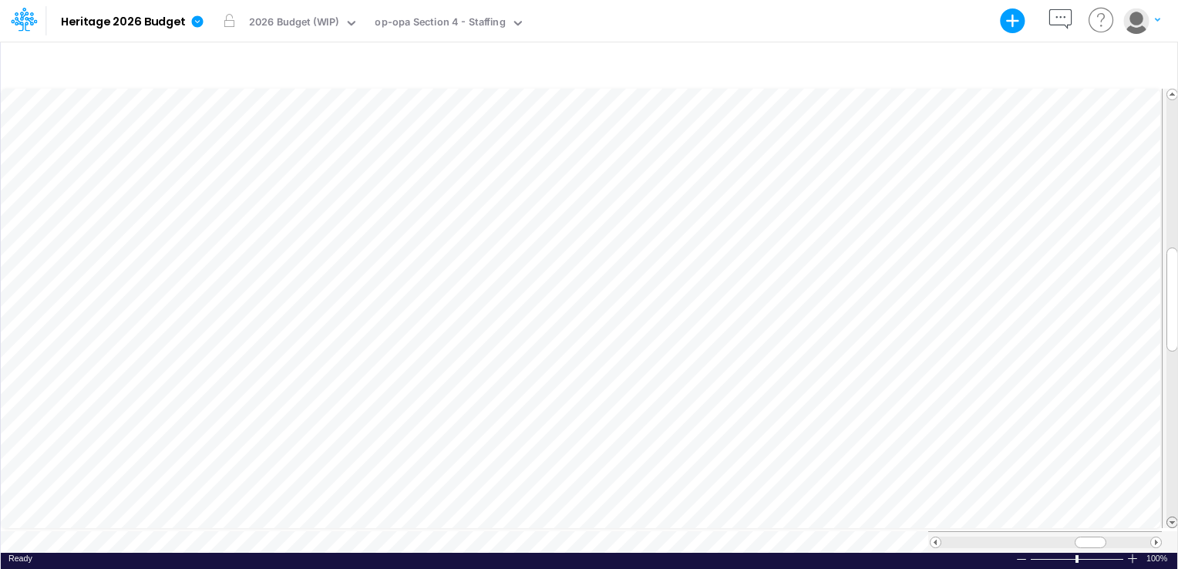
click at [1172, 520] on span at bounding box center [1172, 522] width 10 height 10
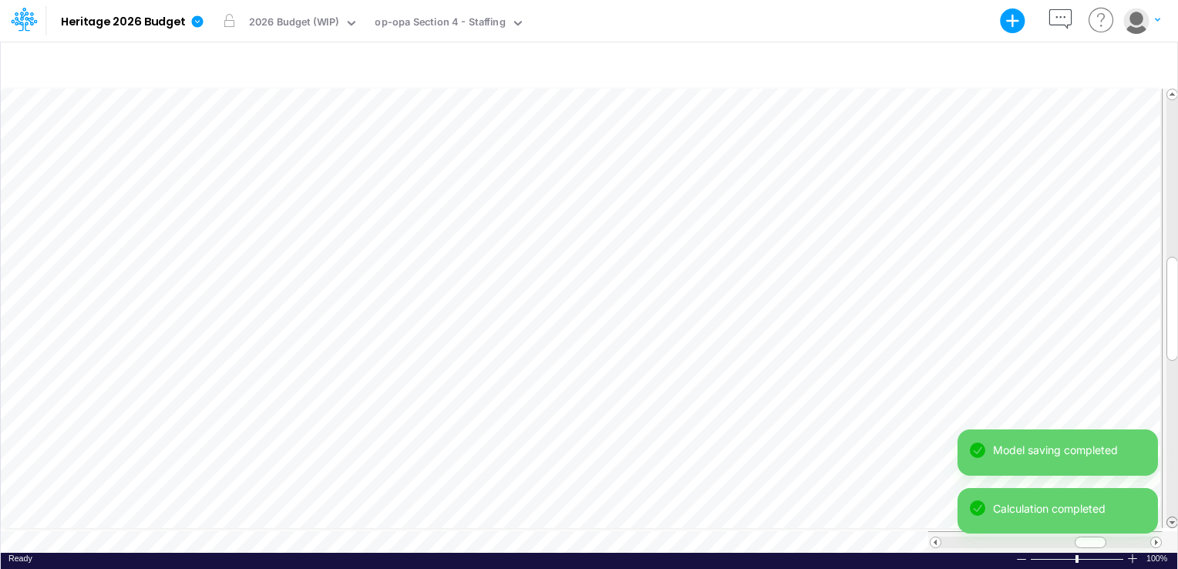
click at [1173, 523] on span at bounding box center [1172, 522] width 10 height 10
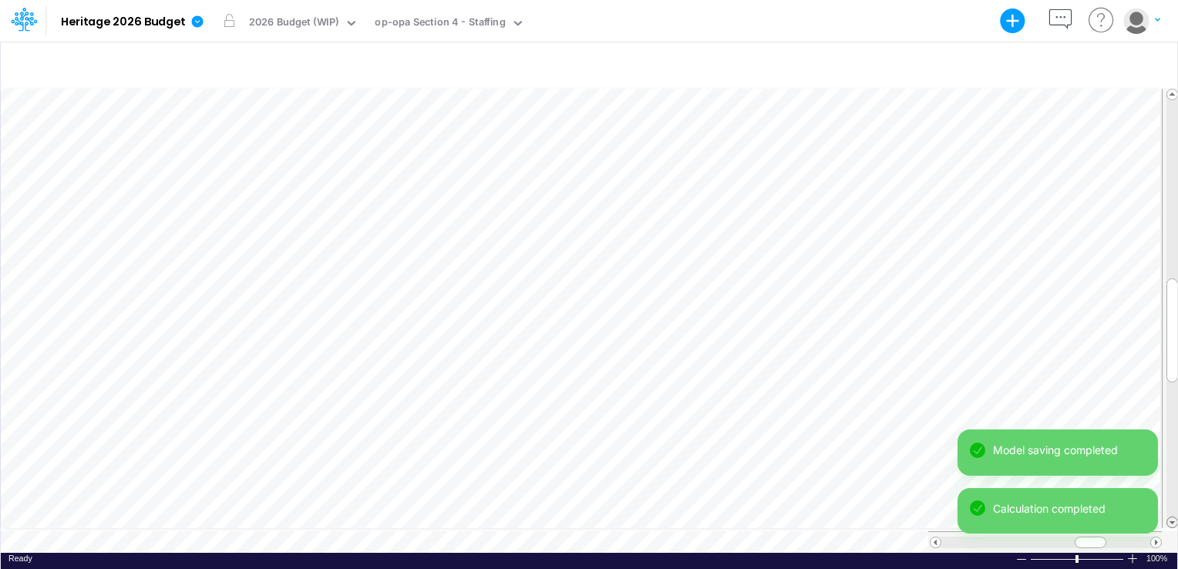
click at [1173, 523] on span at bounding box center [1172, 522] width 10 height 10
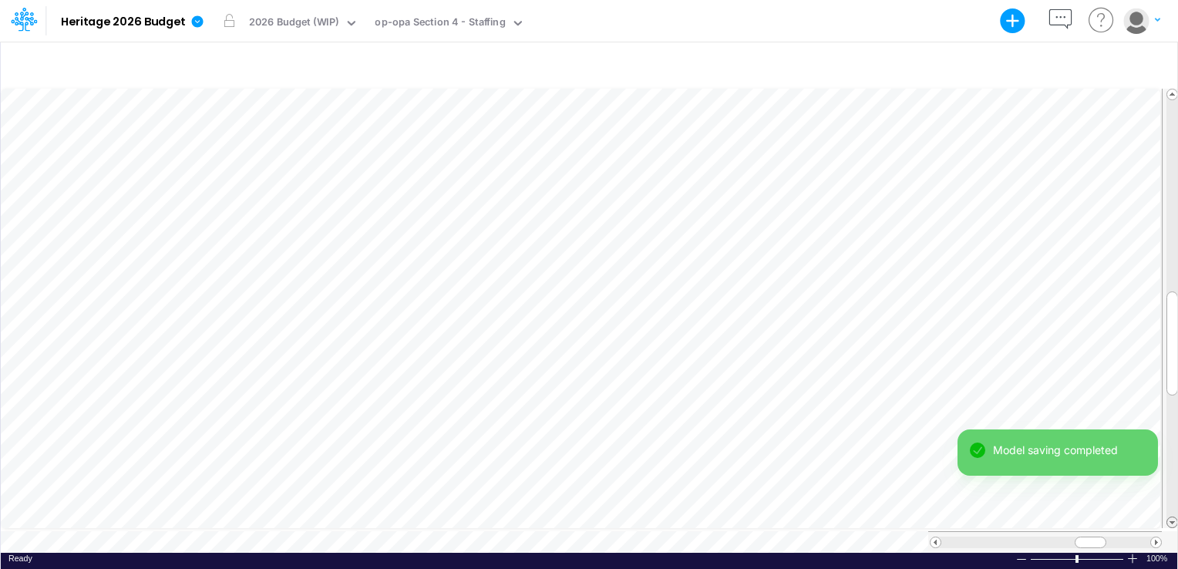
click at [1173, 523] on div "Model Heritage 2026 Budget Export Excel Scenario 2026 Budget (WIP) View op-opa …" at bounding box center [589, 284] width 1178 height 569
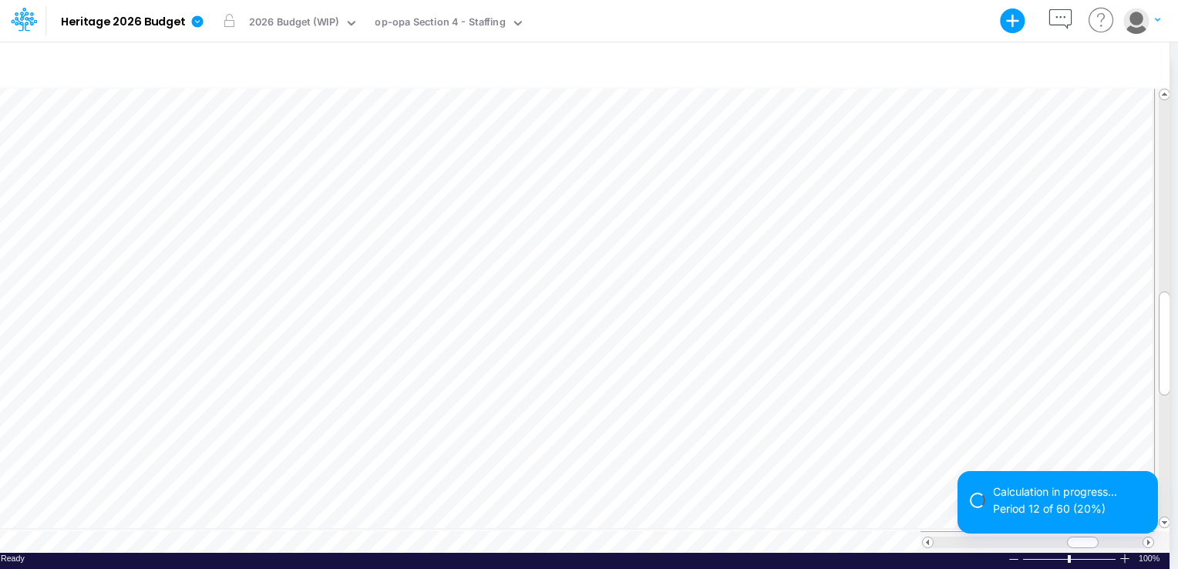
scroll to position [7, 2]
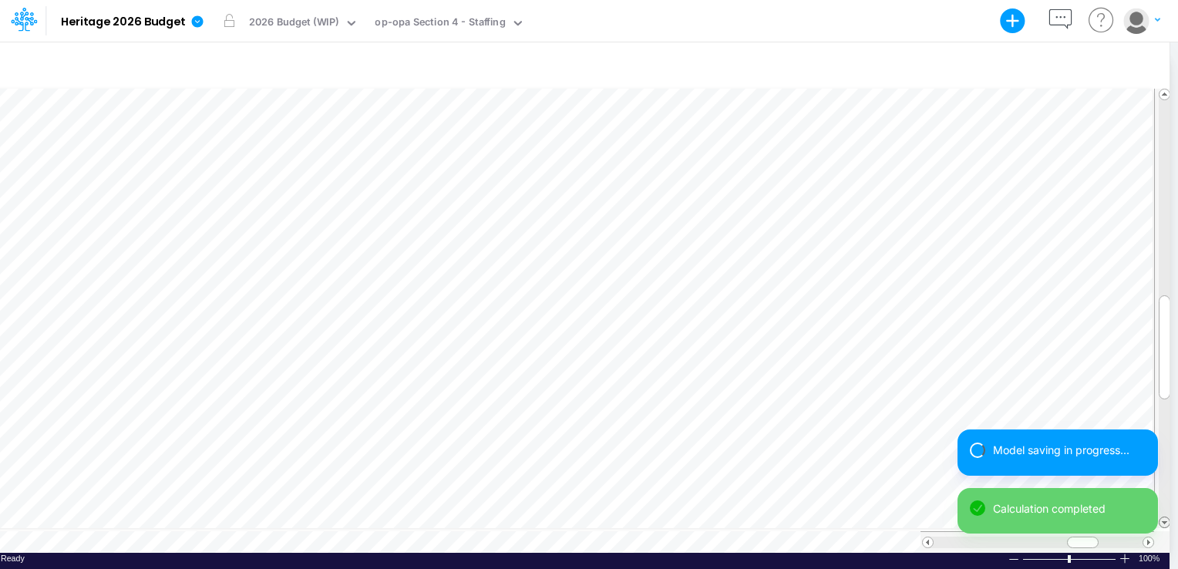
click at [1164, 517] on span at bounding box center [1165, 522] width 10 height 10
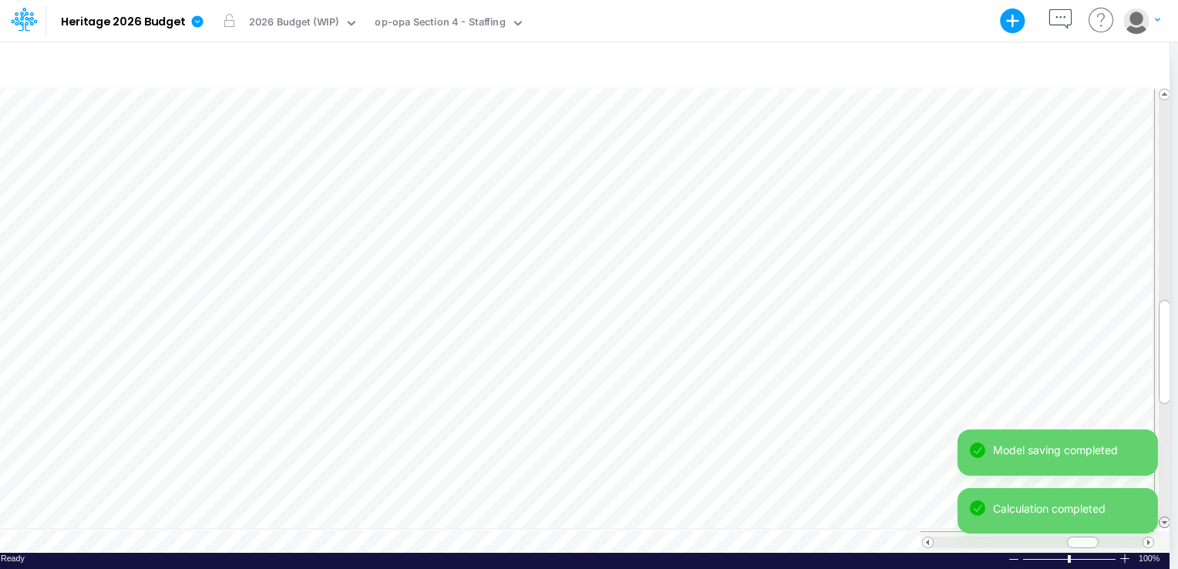
click at [1164, 517] on span at bounding box center [1165, 522] width 10 height 10
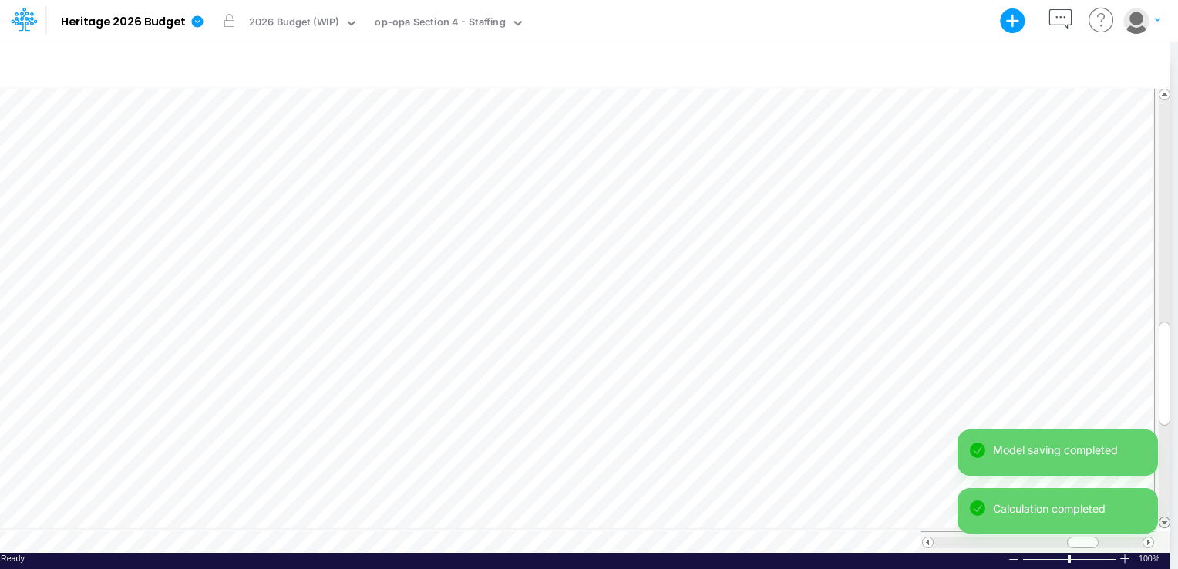
click at [1164, 517] on span at bounding box center [1165, 522] width 10 height 10
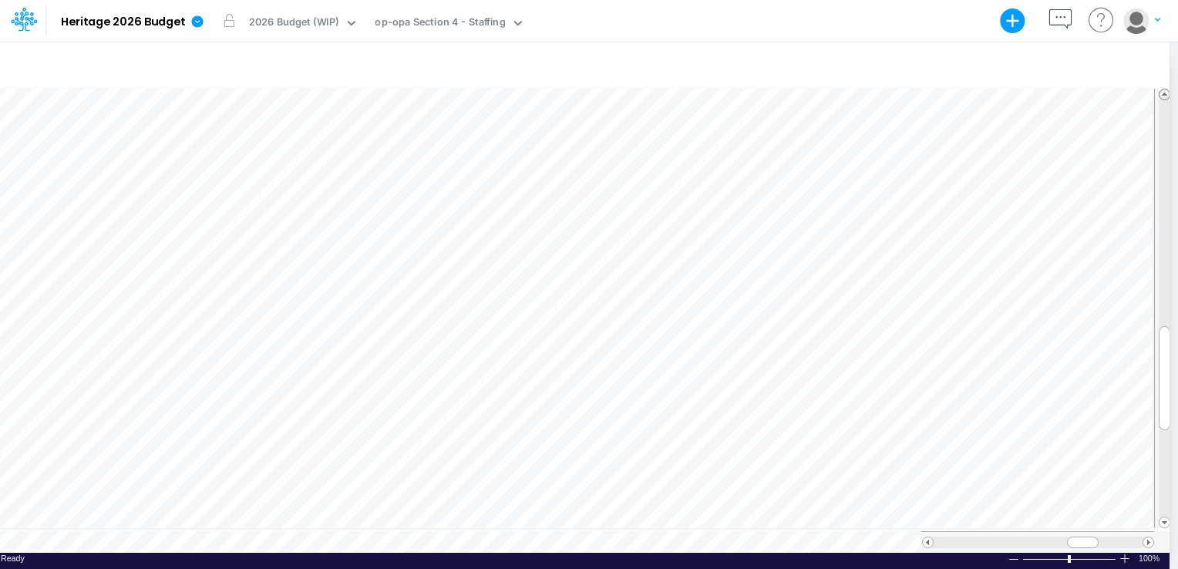
click at [1163, 89] on span at bounding box center [1165, 94] width 10 height 10
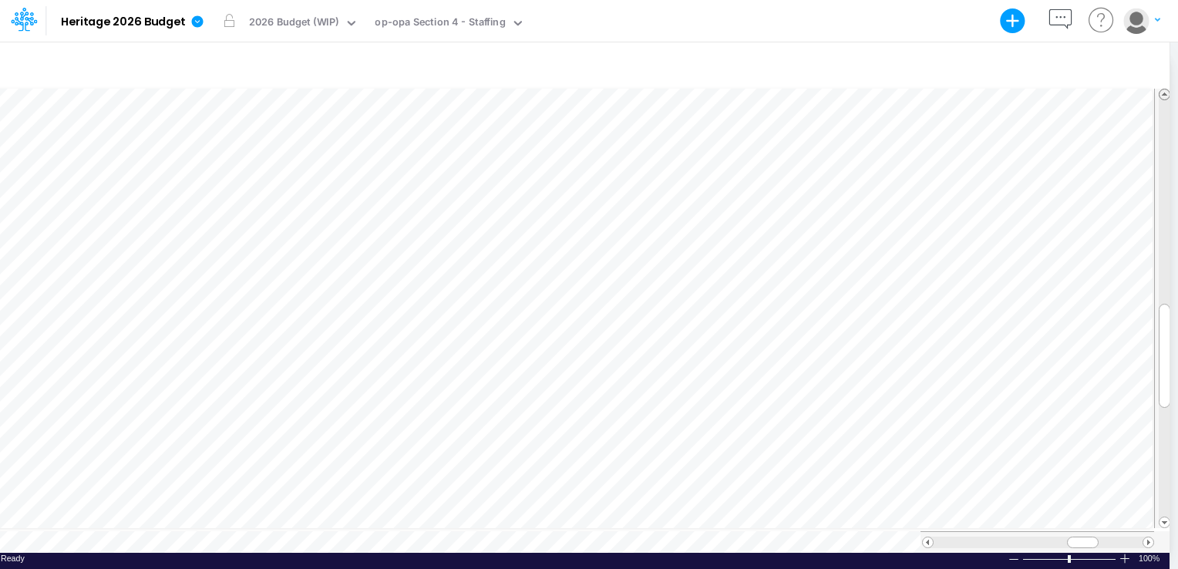
click at [1163, 89] on span at bounding box center [1165, 94] width 10 height 10
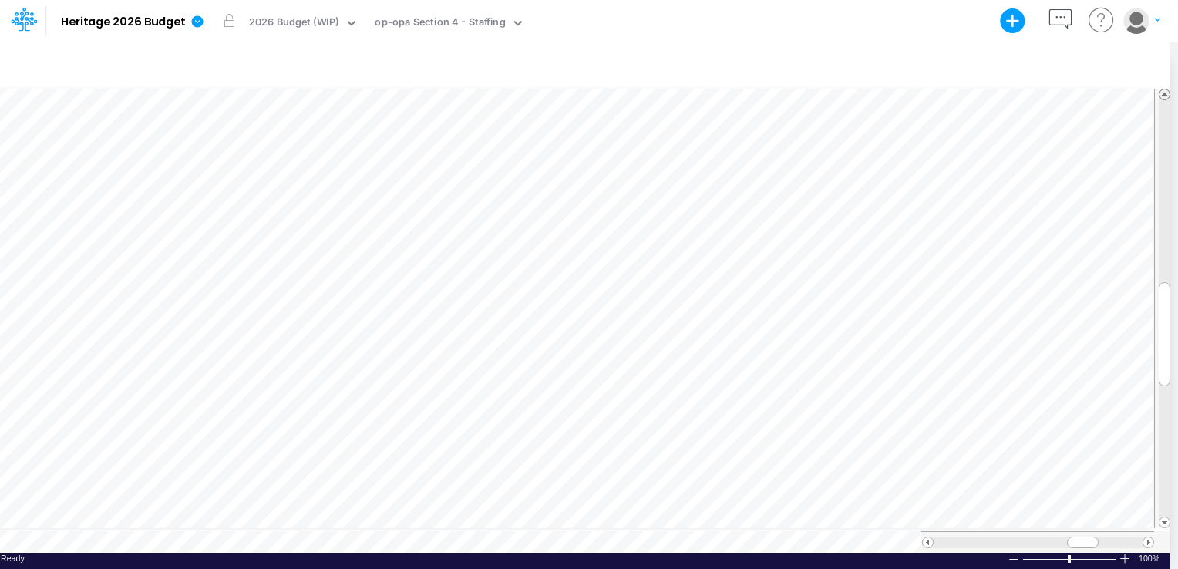
click at [1163, 89] on span at bounding box center [1165, 94] width 10 height 10
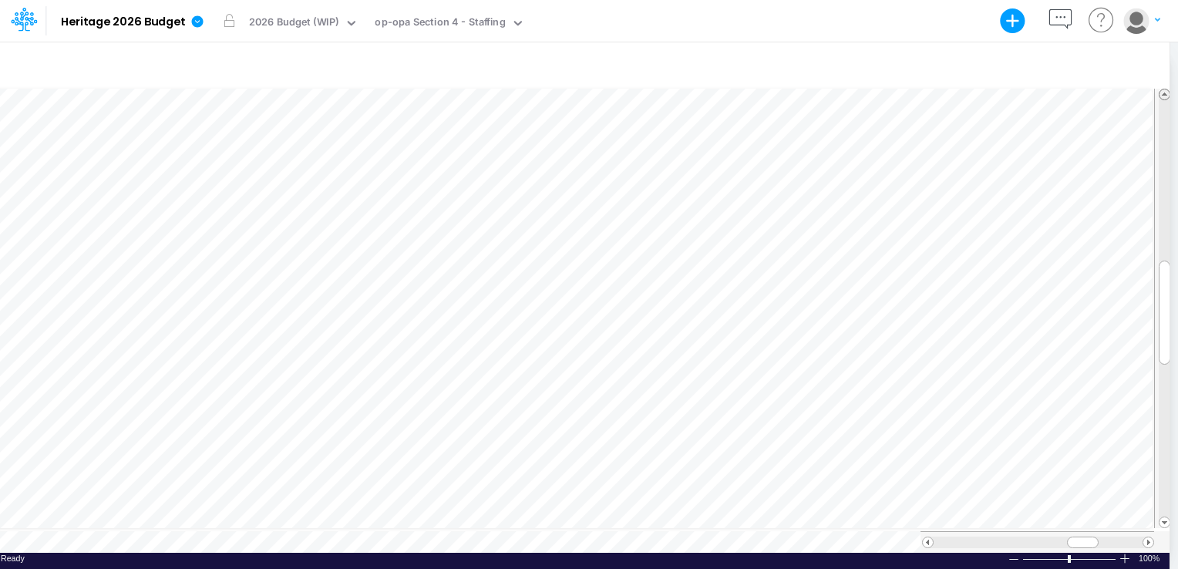
click at [1163, 89] on span at bounding box center [1165, 94] width 10 height 10
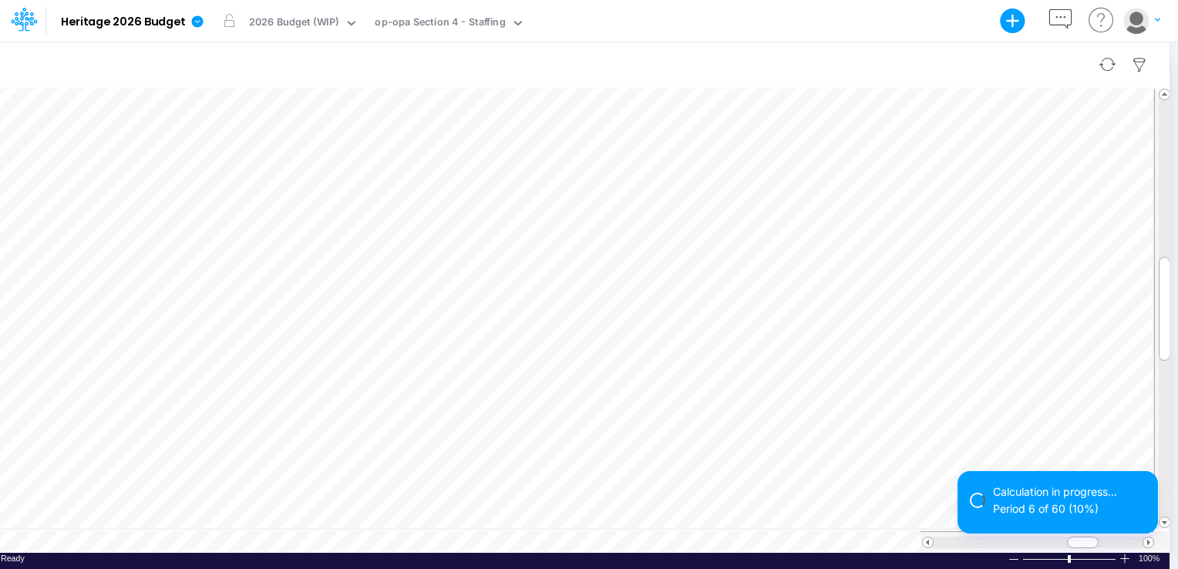
scroll to position [7, 2]
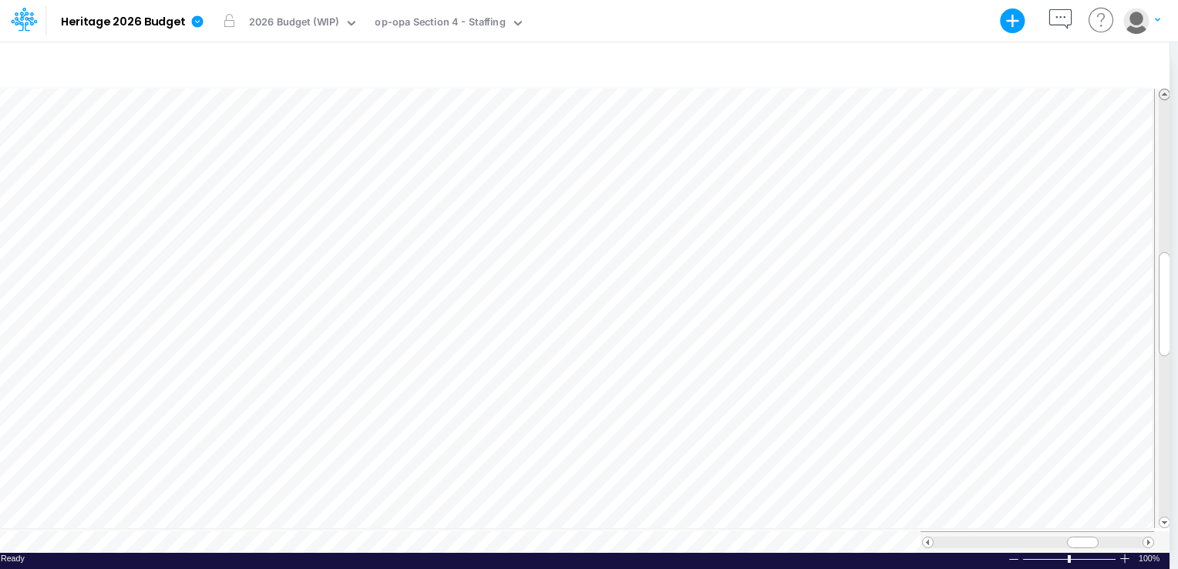
click at [1166, 94] on span at bounding box center [1165, 94] width 10 height 10
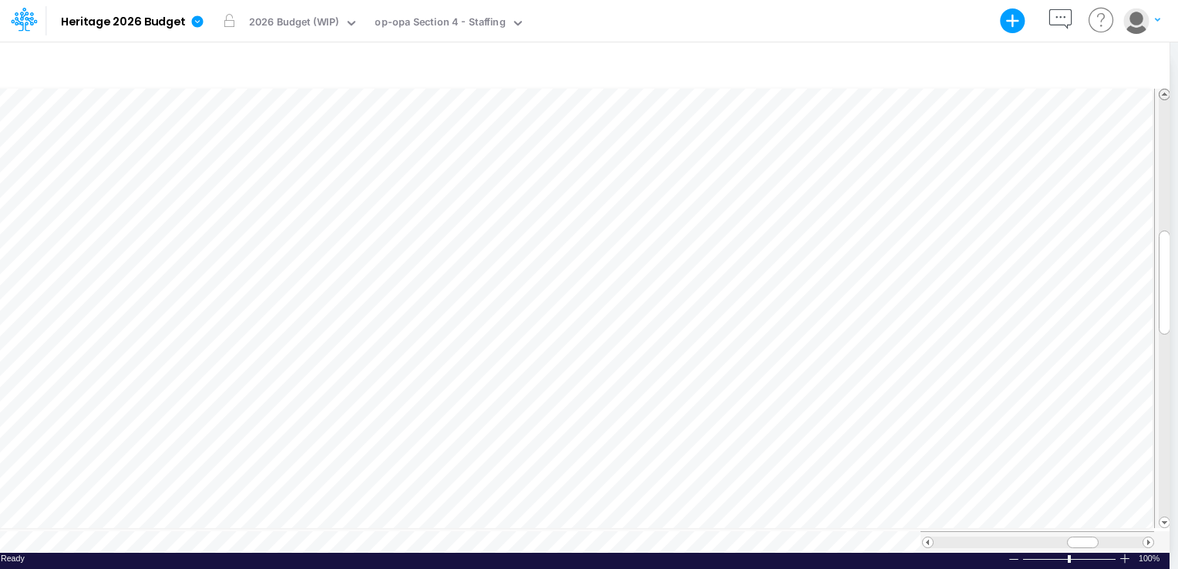
click at [1166, 94] on span at bounding box center [1165, 94] width 10 height 10
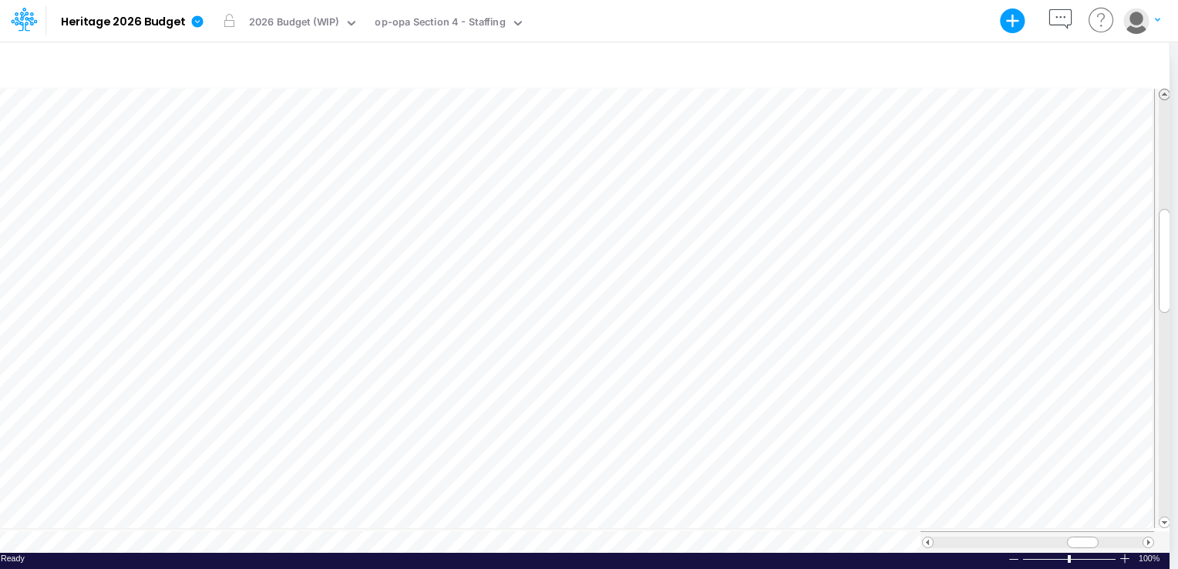
click at [1166, 94] on span at bounding box center [1165, 94] width 10 height 10
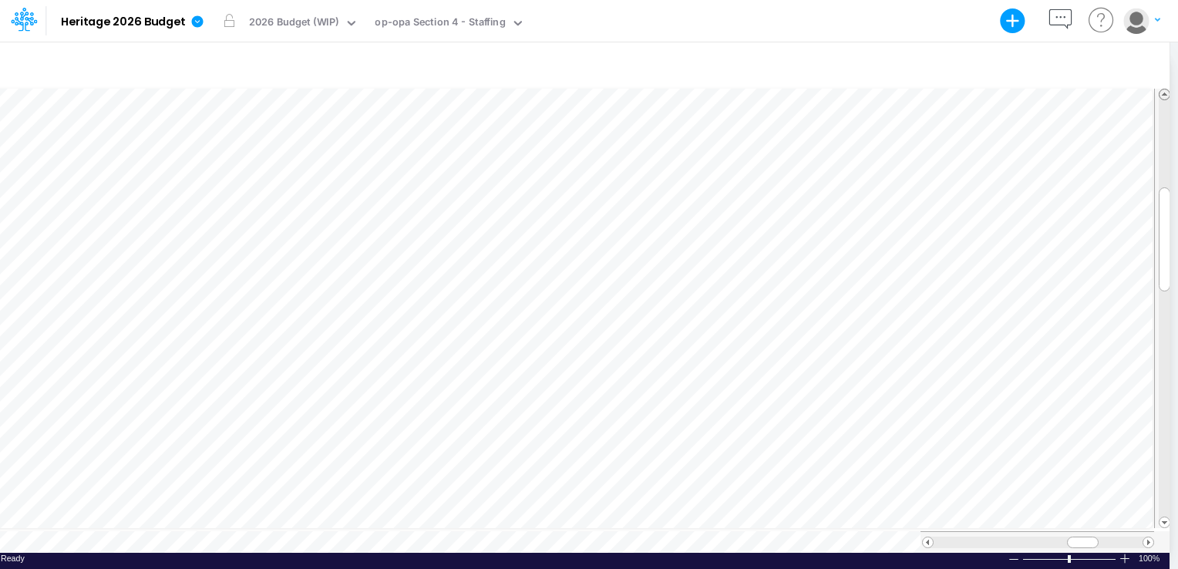
click at [1166, 94] on span at bounding box center [1165, 94] width 10 height 10
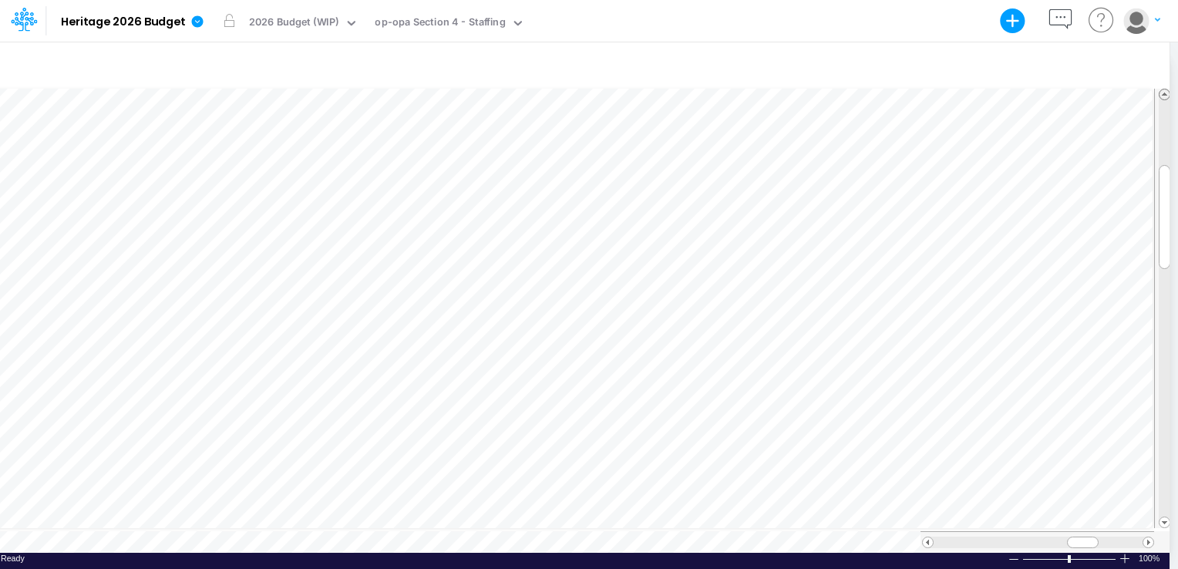
click at [1166, 94] on span at bounding box center [1165, 94] width 10 height 10
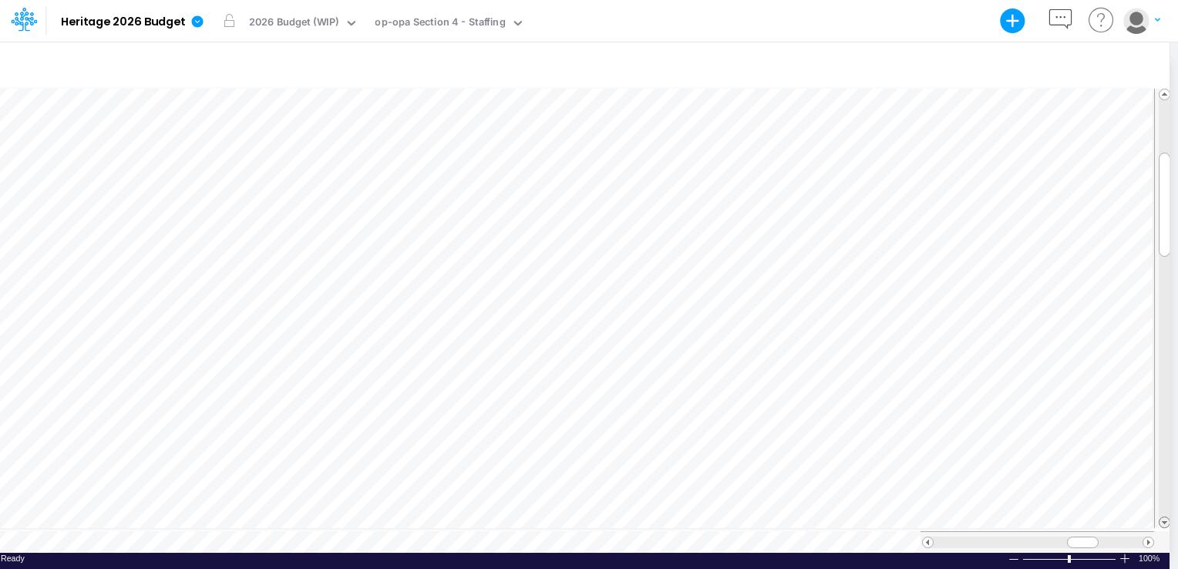
click at [1165, 520] on span at bounding box center [1165, 522] width 10 height 10
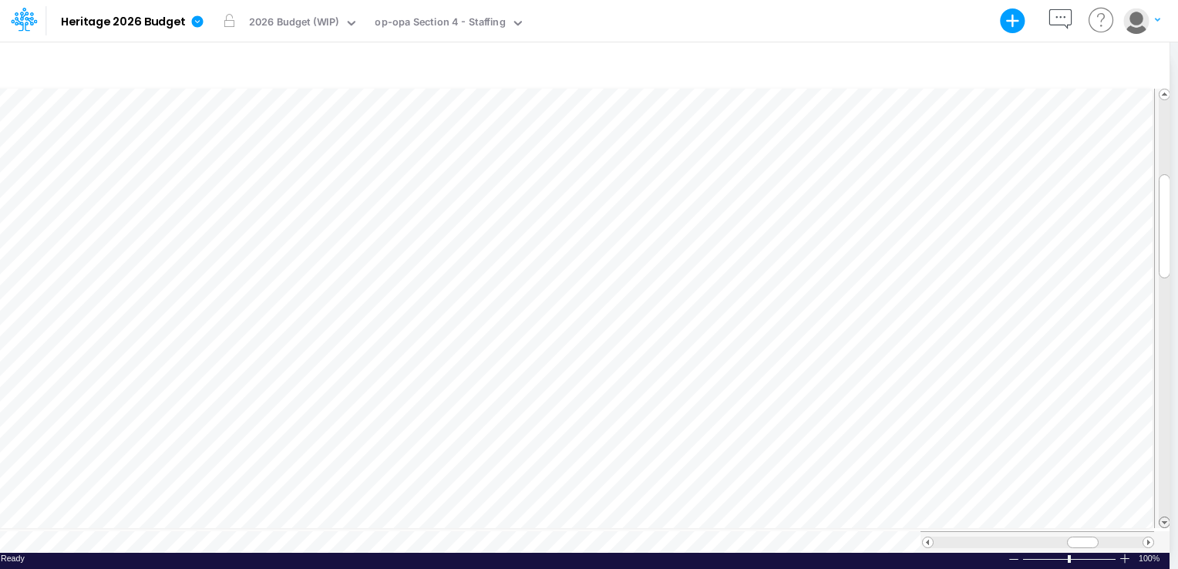
click at [1165, 520] on span at bounding box center [1165, 522] width 10 height 10
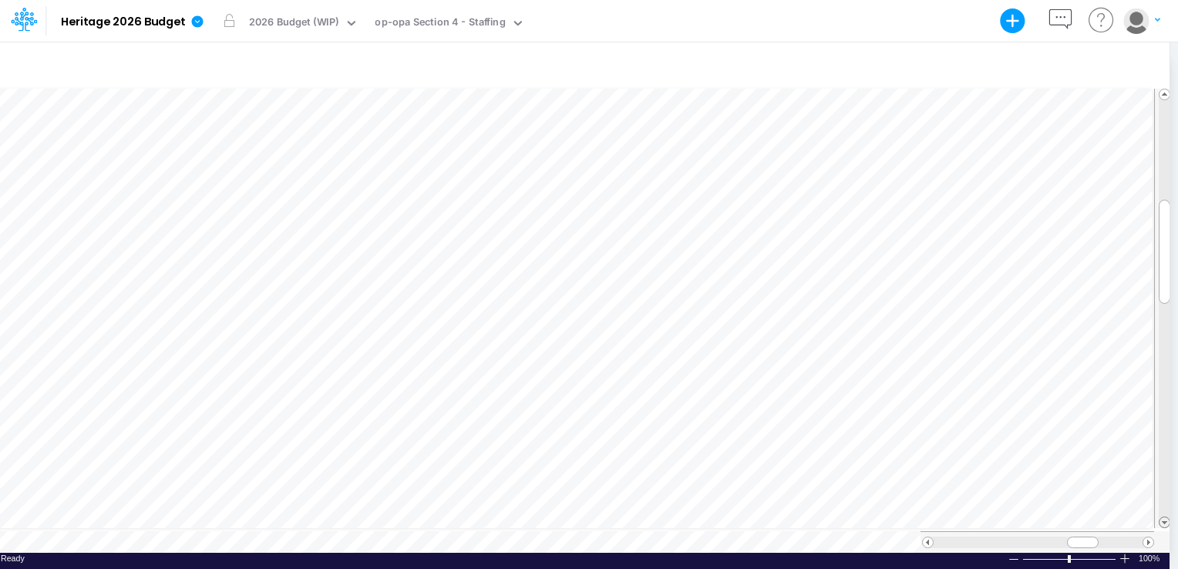
click at [1165, 517] on span at bounding box center [1165, 522] width 10 height 10
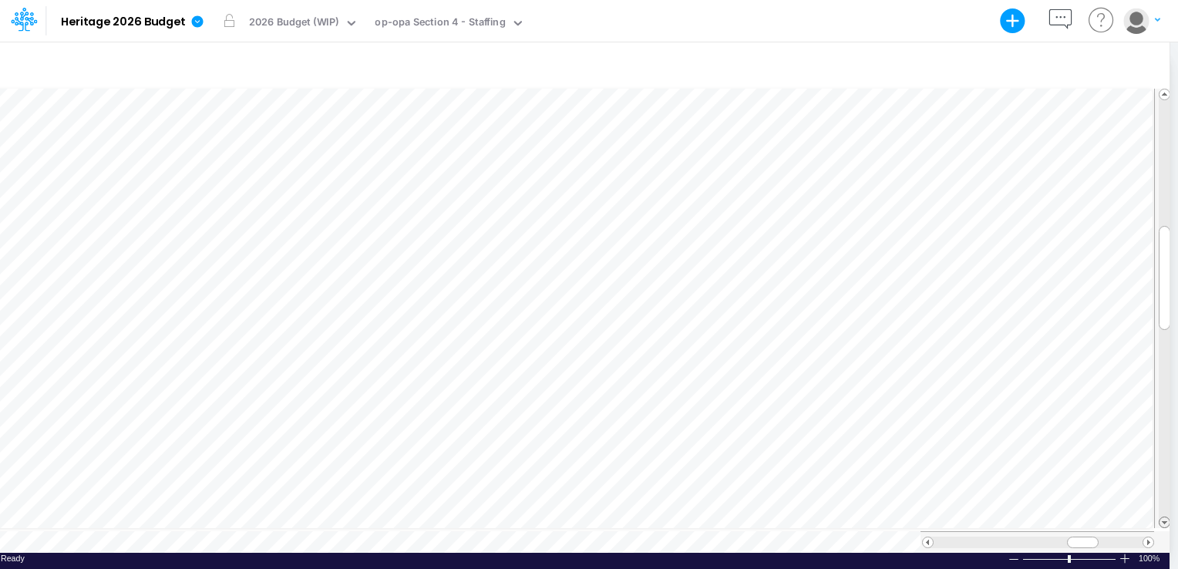
click at [1165, 517] on span at bounding box center [1165, 522] width 10 height 10
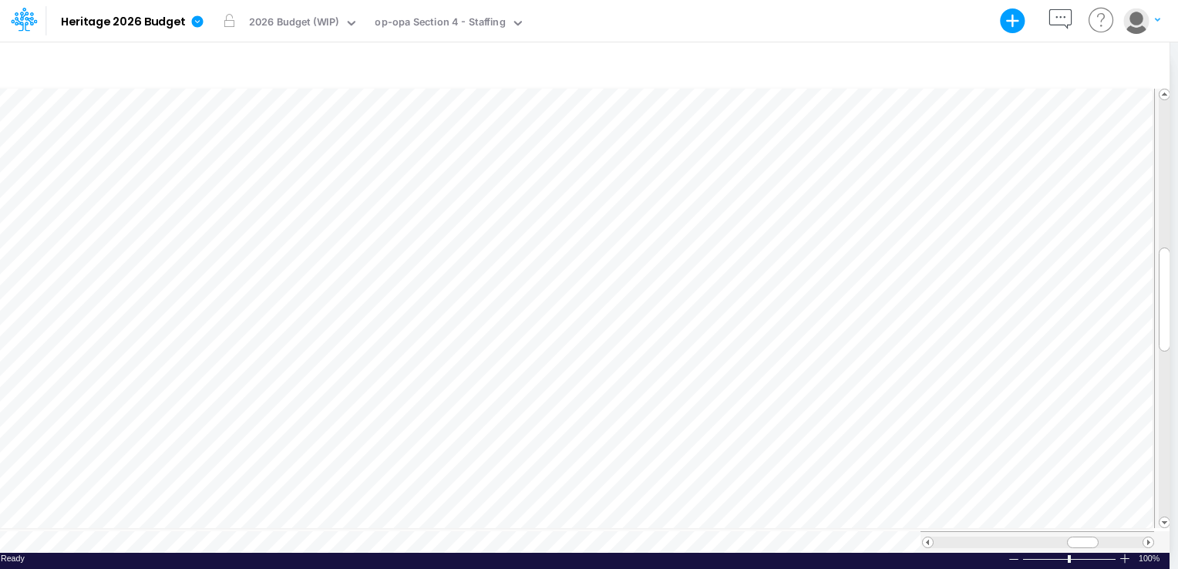
scroll to position [7, 2]
click at [1163, 91] on span at bounding box center [1165, 94] width 10 height 10
click at [1163, 520] on span at bounding box center [1165, 522] width 10 height 10
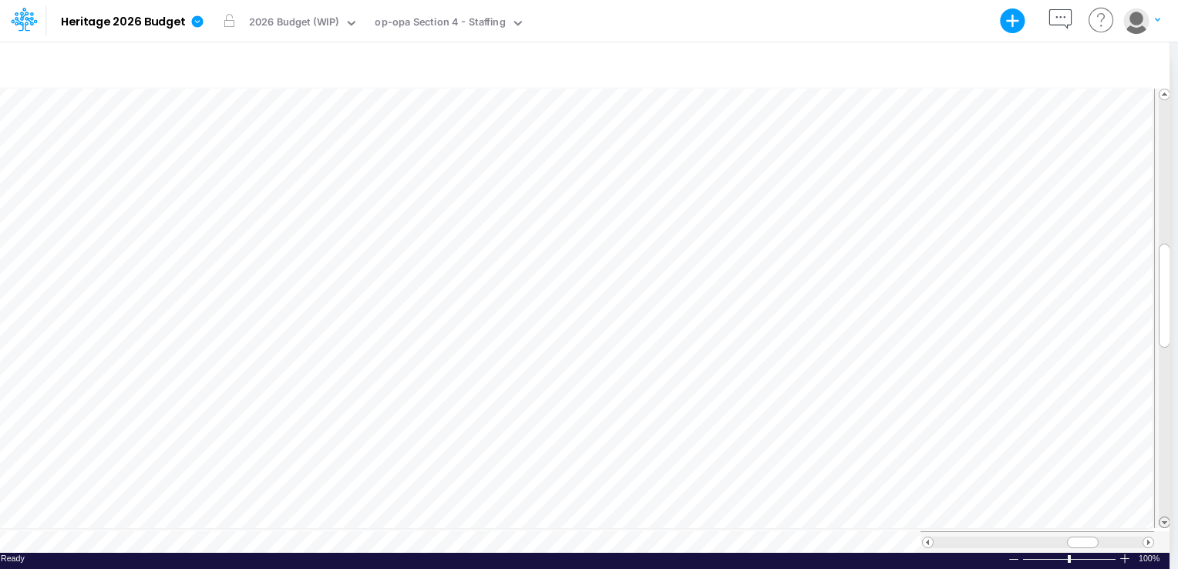
click at [1163, 520] on span at bounding box center [1165, 522] width 10 height 10
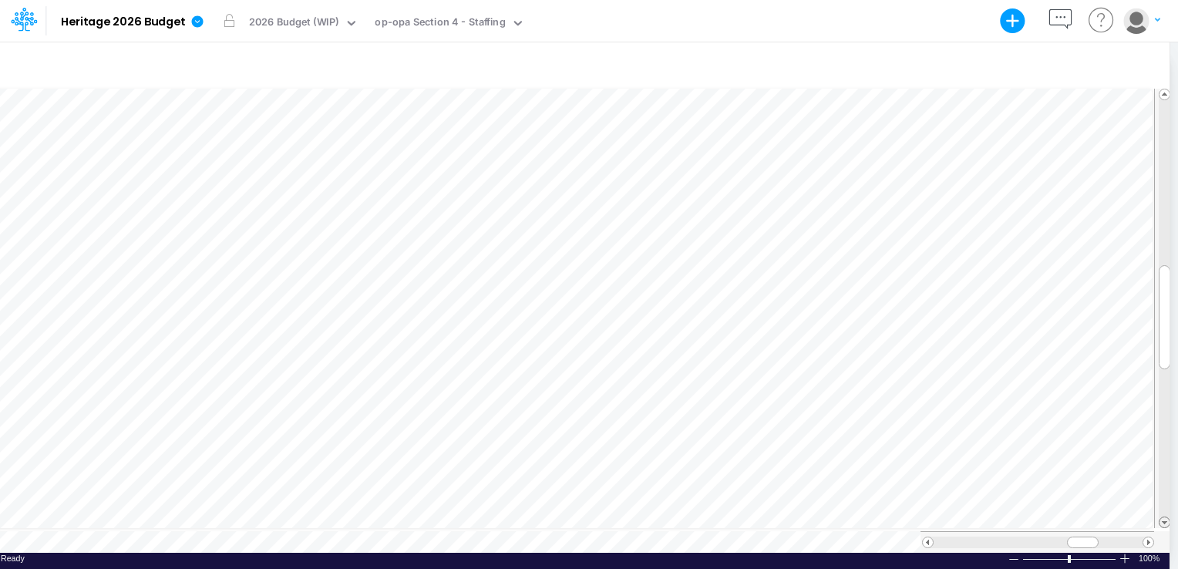
click at [1163, 520] on span at bounding box center [1165, 522] width 10 height 10
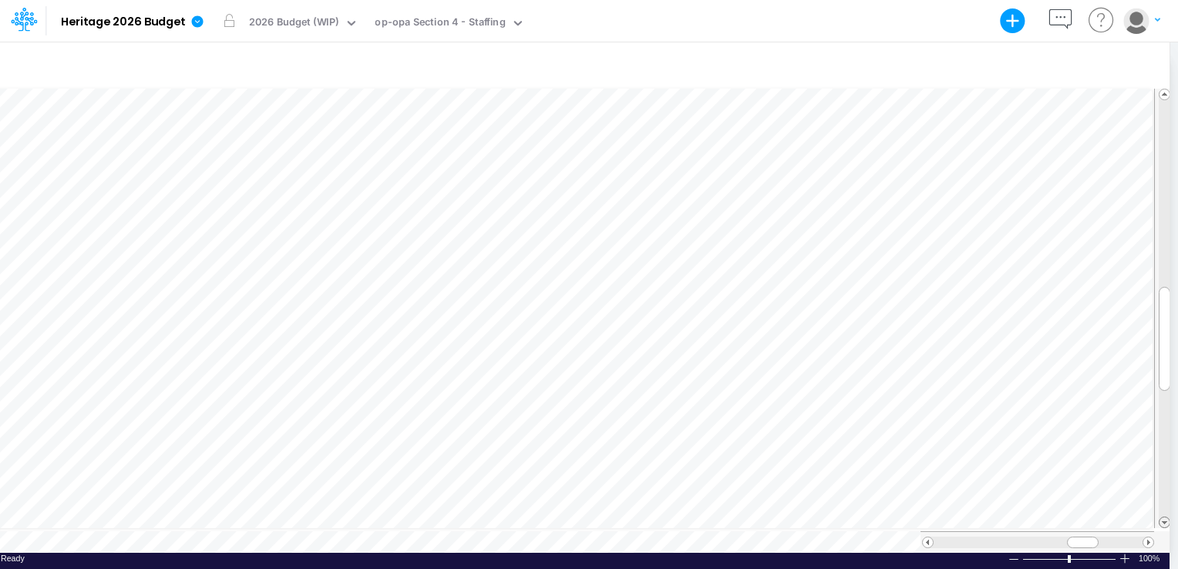
click at [1163, 520] on span at bounding box center [1165, 522] width 10 height 10
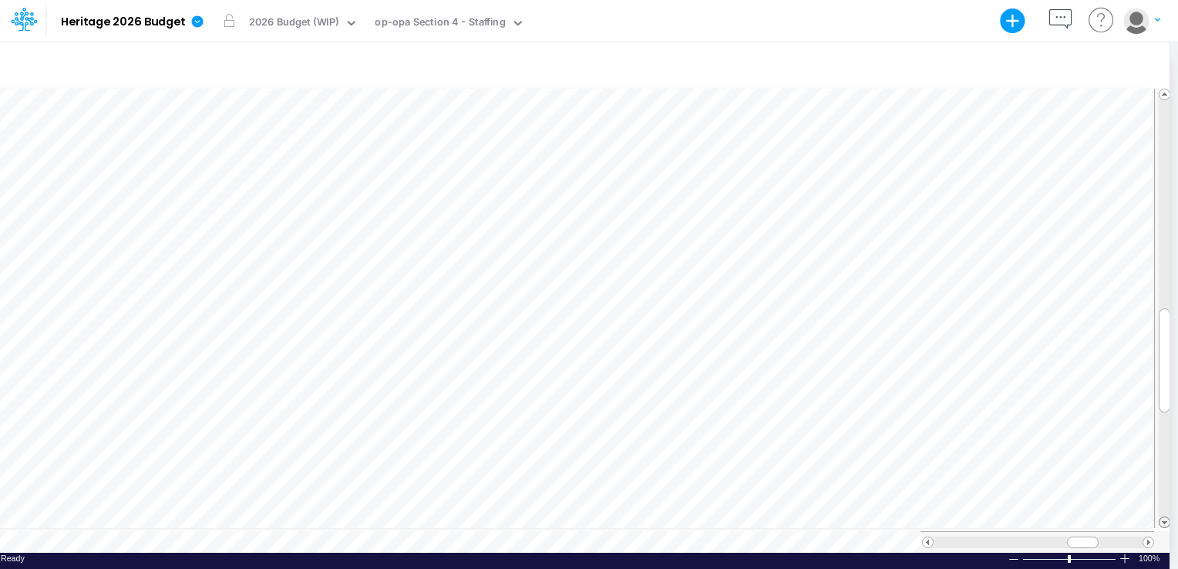
click at [1163, 520] on span at bounding box center [1165, 522] width 10 height 10
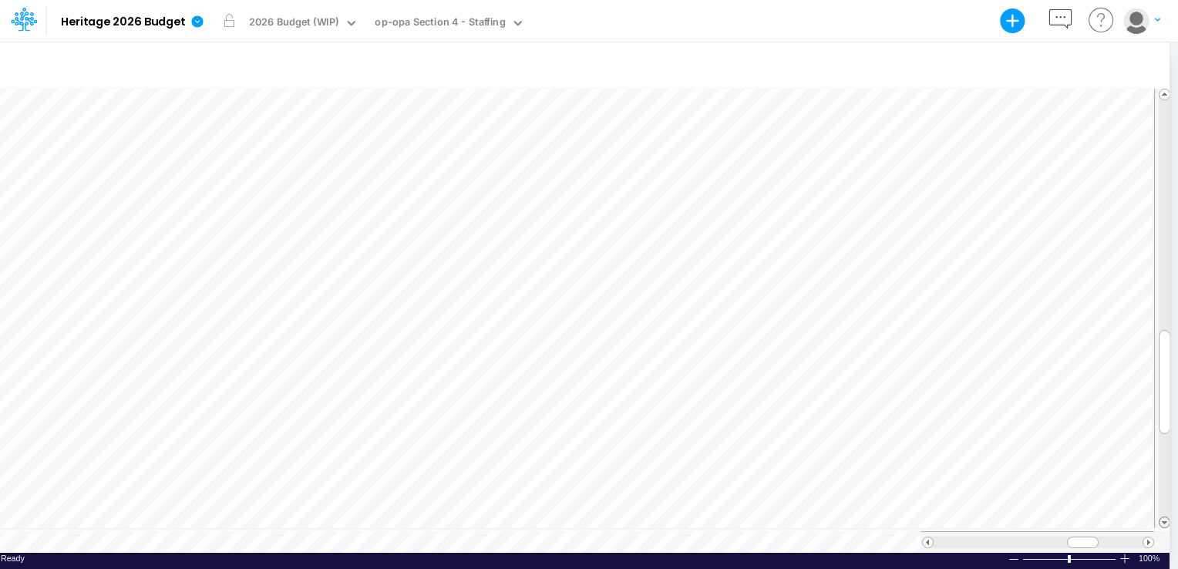
click at [1163, 520] on span at bounding box center [1165, 522] width 10 height 10
click at [1166, 89] on span at bounding box center [1165, 94] width 10 height 10
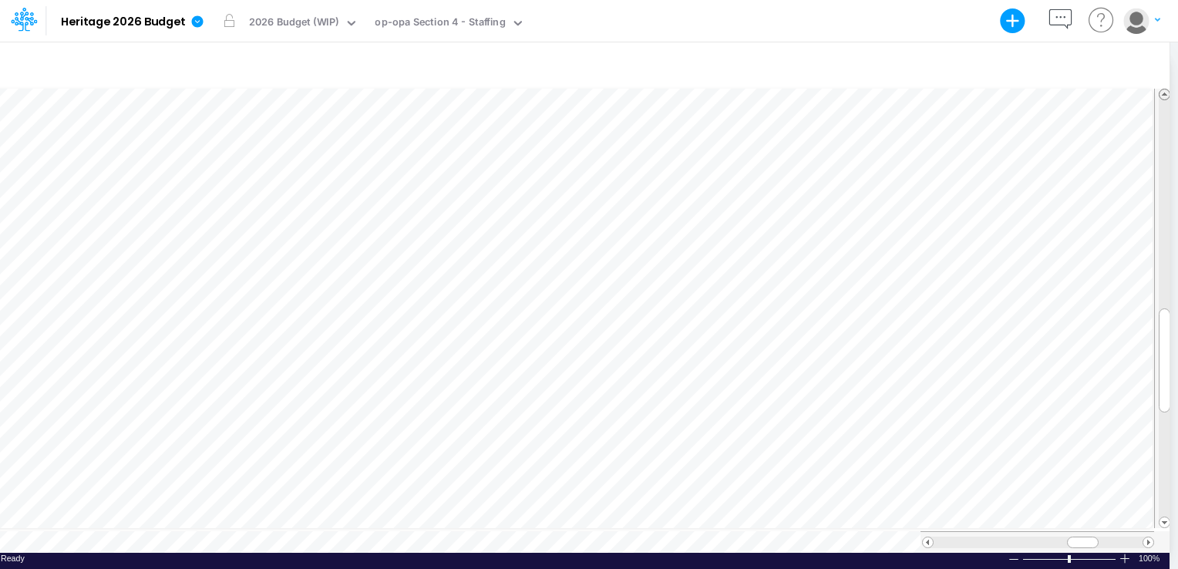
click at [1166, 89] on span at bounding box center [1165, 94] width 10 height 10
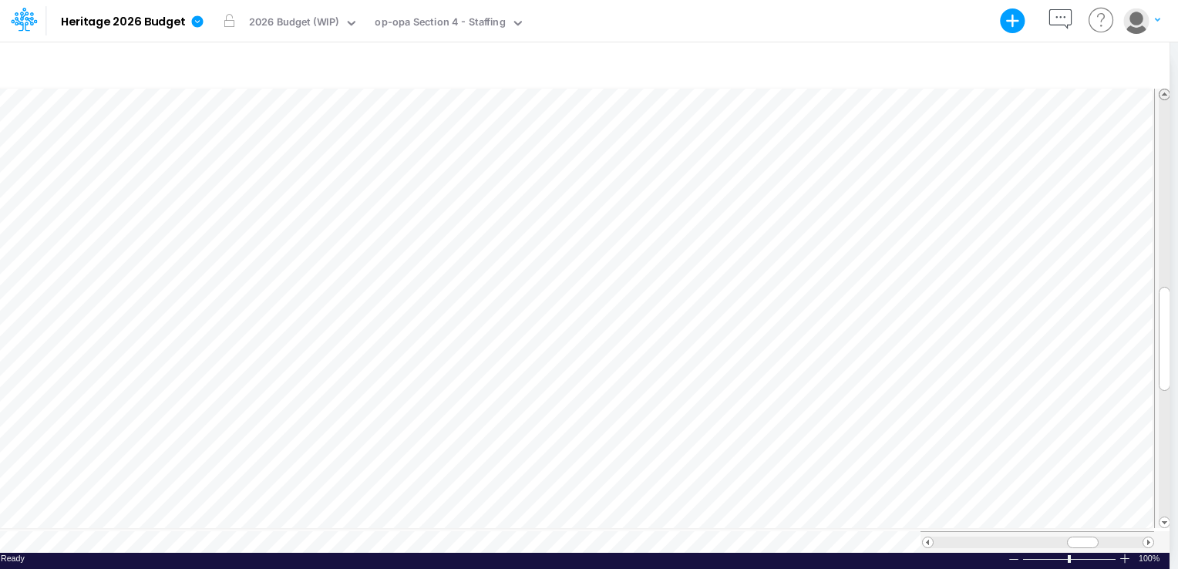
click at [1166, 89] on span at bounding box center [1165, 94] width 10 height 10
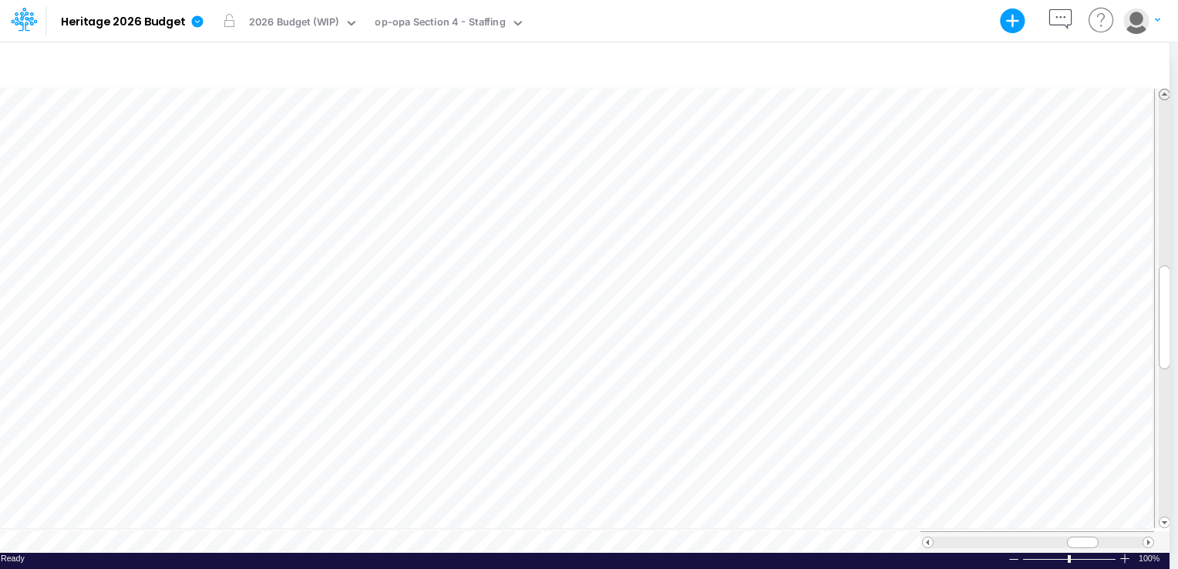
click at [1166, 89] on span at bounding box center [1165, 94] width 10 height 10
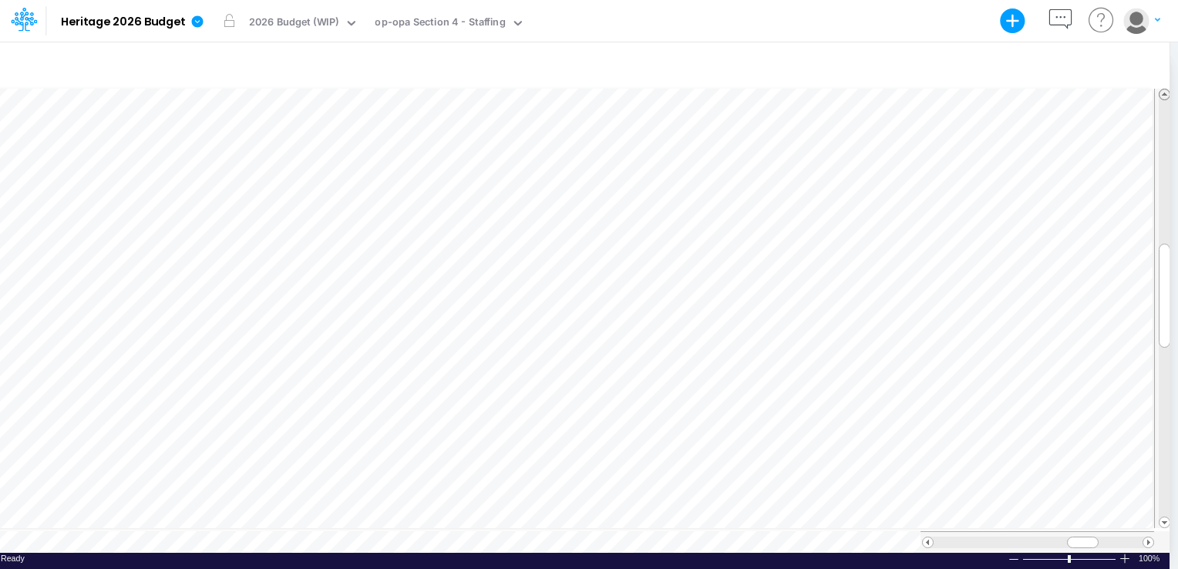
click at [1166, 89] on span at bounding box center [1165, 94] width 10 height 10
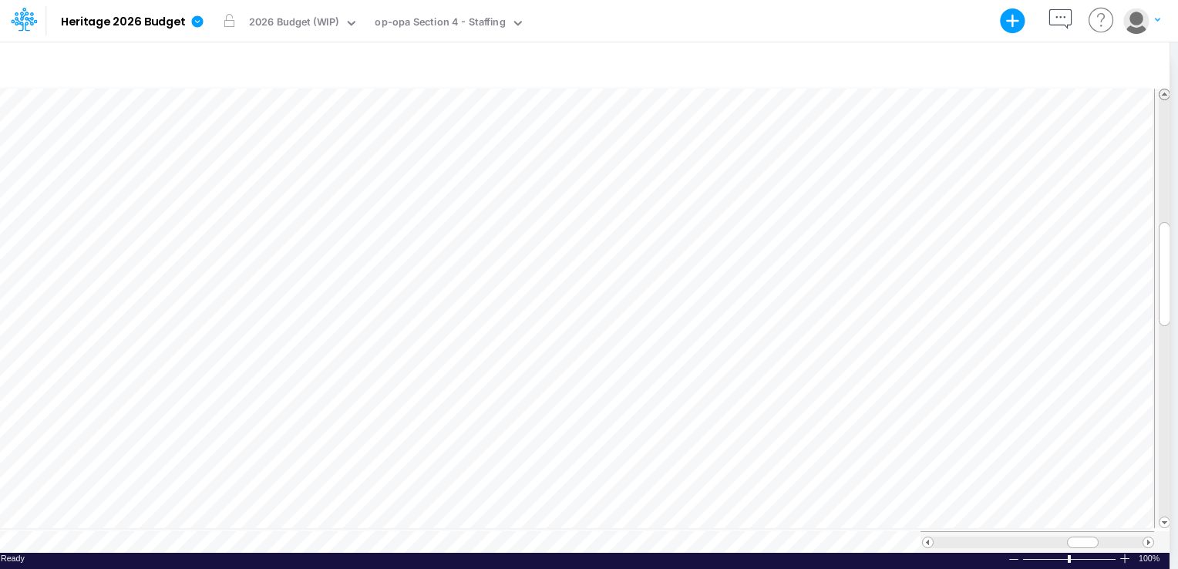
click at [1166, 89] on span at bounding box center [1165, 94] width 10 height 10
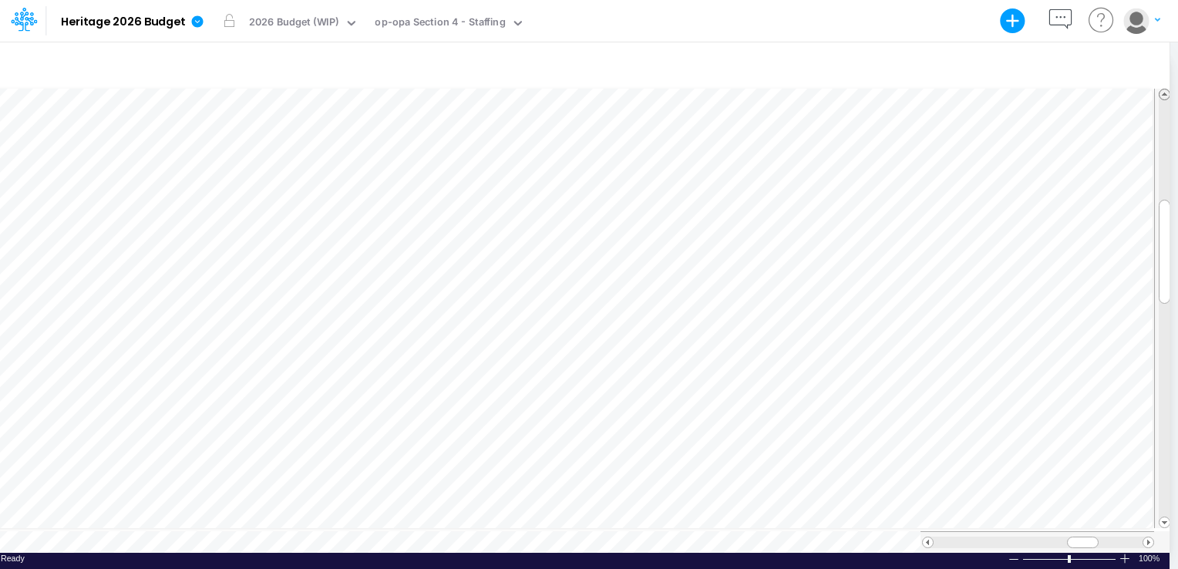
click at [1166, 89] on span at bounding box center [1165, 94] width 10 height 10
click at [1166, 520] on span at bounding box center [1165, 522] width 10 height 10
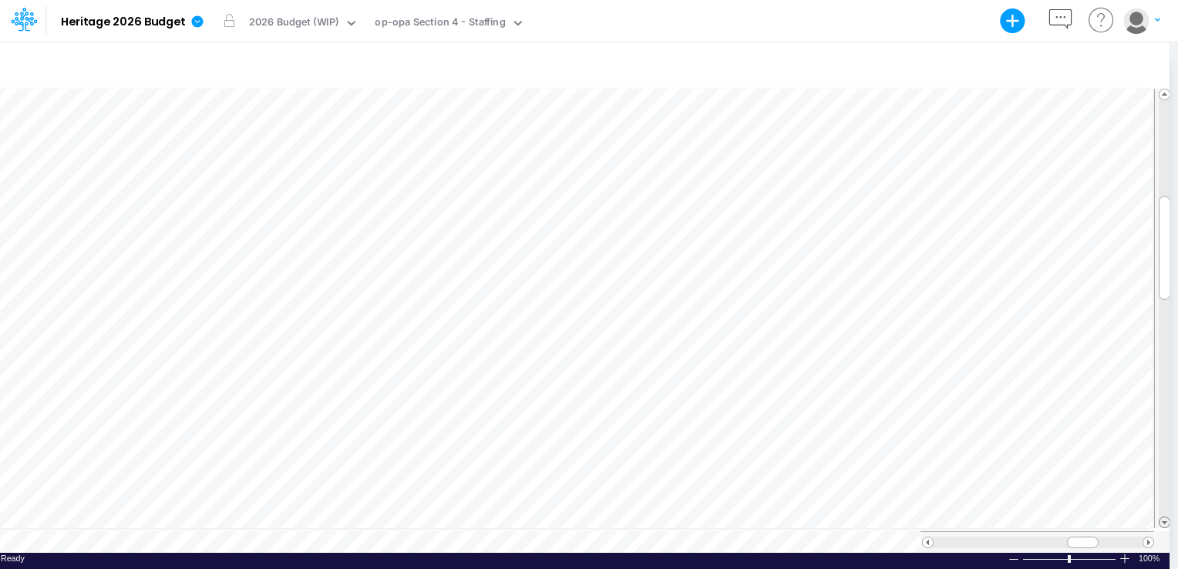
click at [1166, 520] on span at bounding box center [1165, 522] width 10 height 10
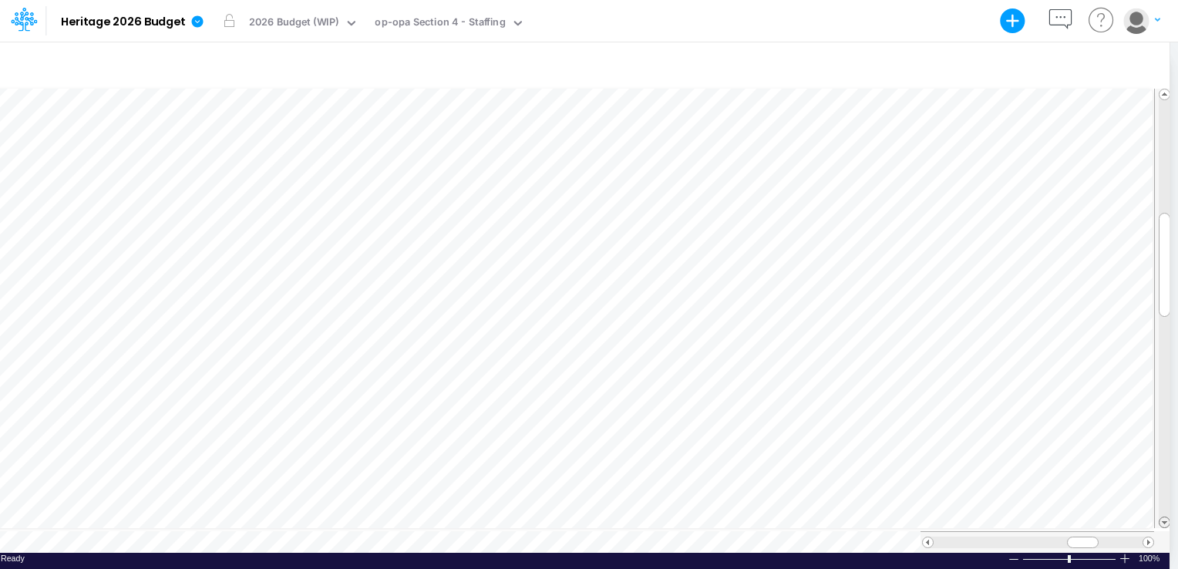
click at [1166, 520] on span at bounding box center [1165, 522] width 10 height 10
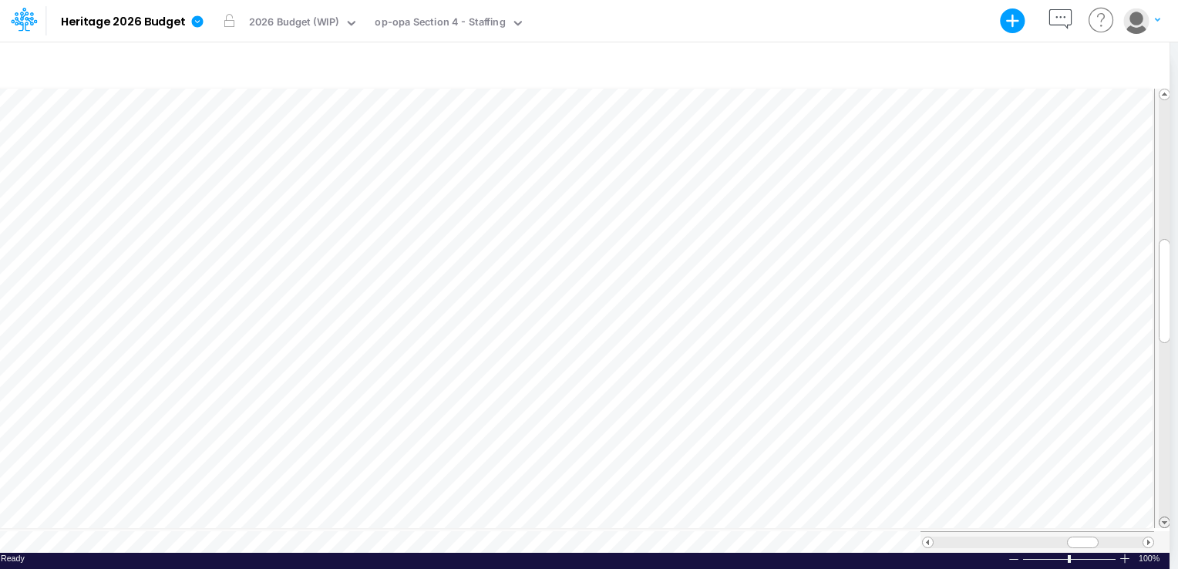
click at [1166, 520] on span at bounding box center [1165, 522] width 10 height 10
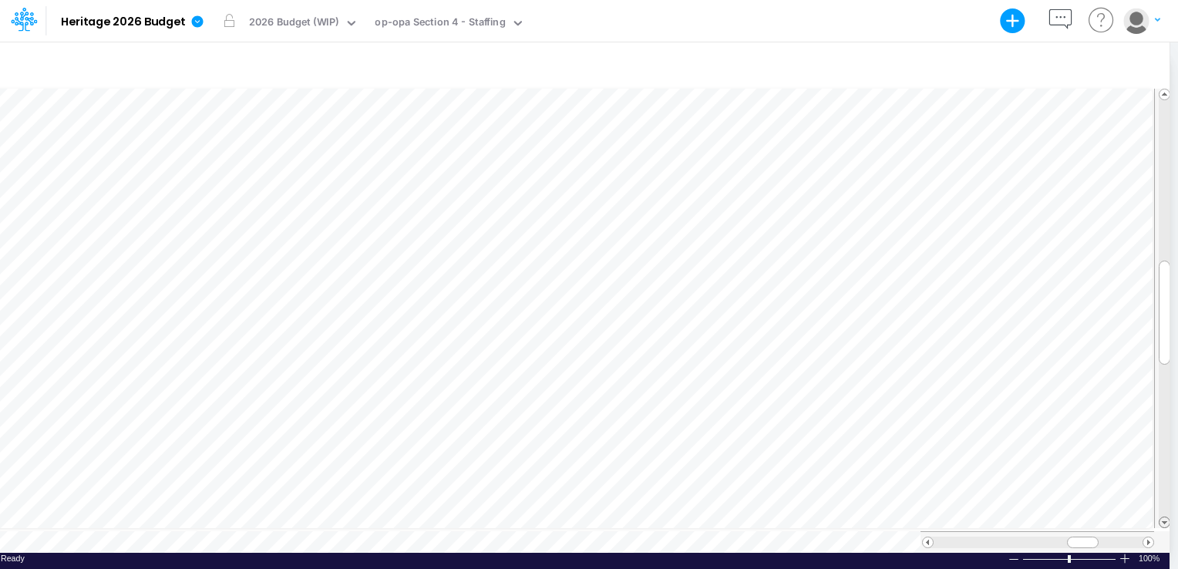
click at [1166, 520] on span at bounding box center [1165, 522] width 10 height 10
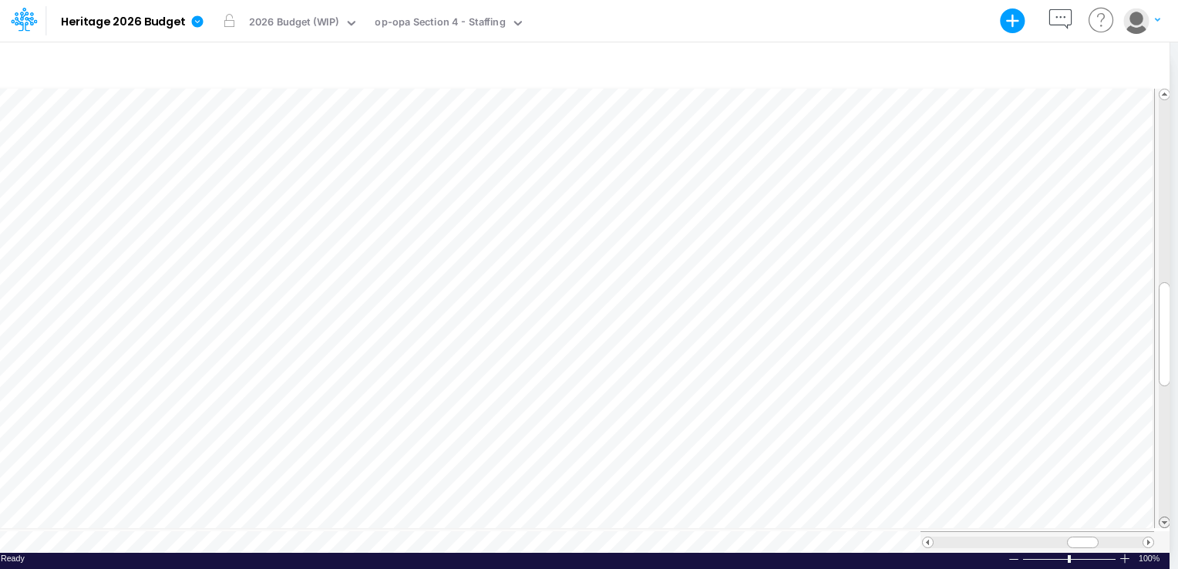
click at [1166, 520] on span at bounding box center [1165, 522] width 10 height 10
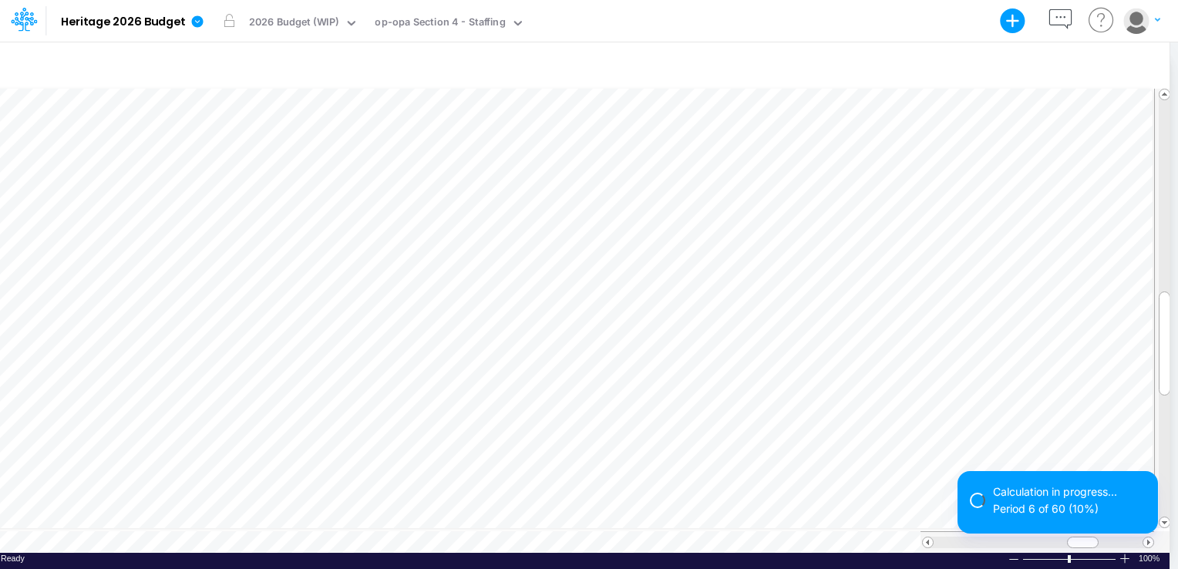
scroll to position [7, 2]
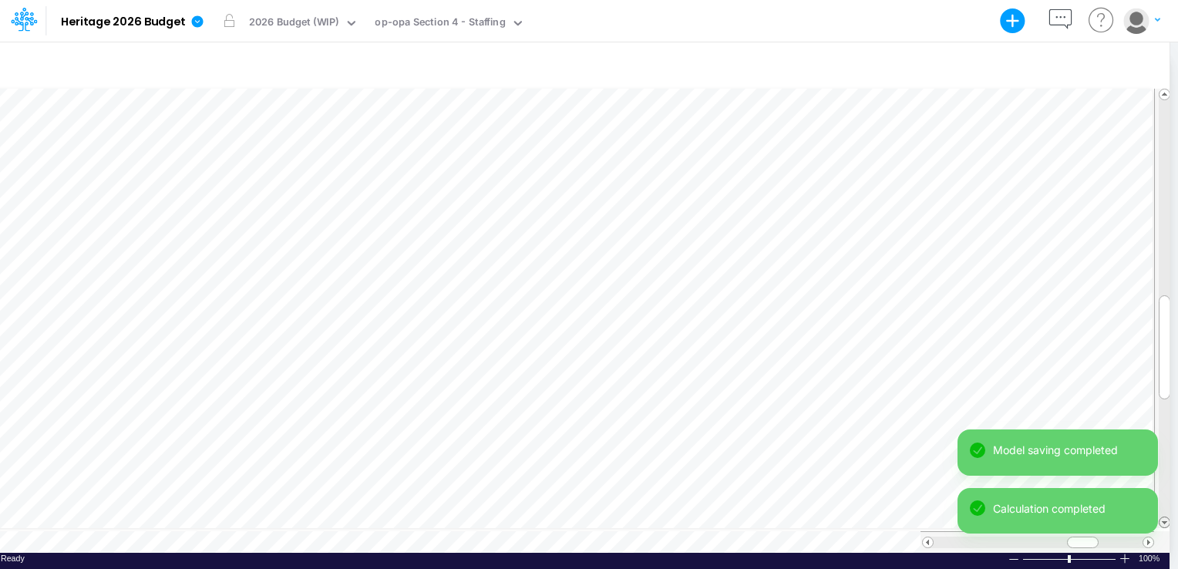
click at [1163, 517] on span at bounding box center [1165, 522] width 10 height 10
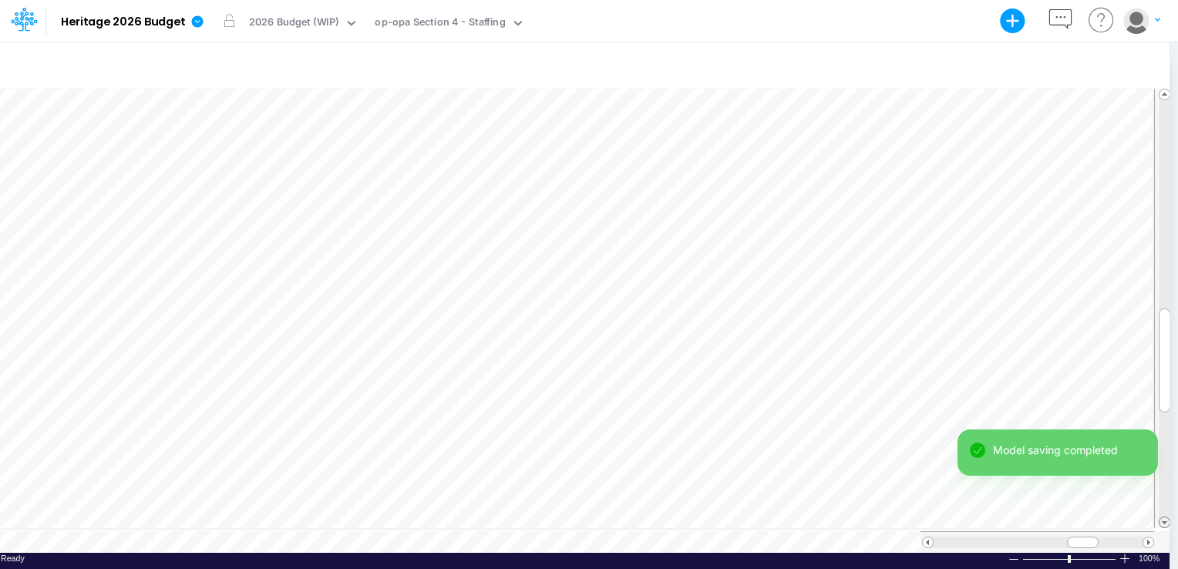
click at [1163, 517] on span at bounding box center [1165, 522] width 10 height 10
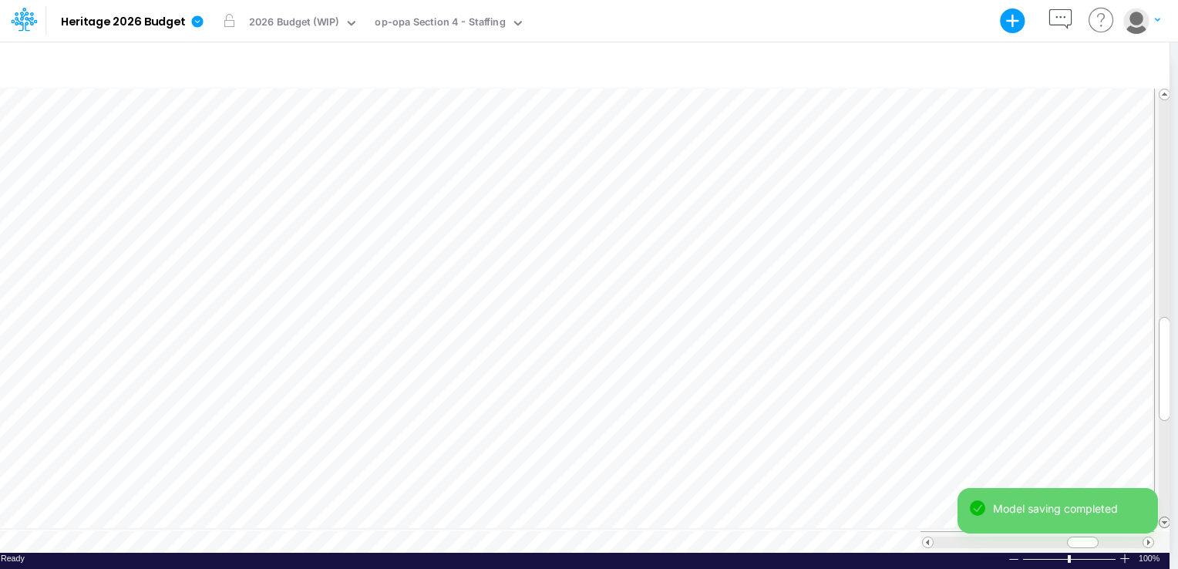
click at [1163, 517] on span at bounding box center [1165, 522] width 10 height 10
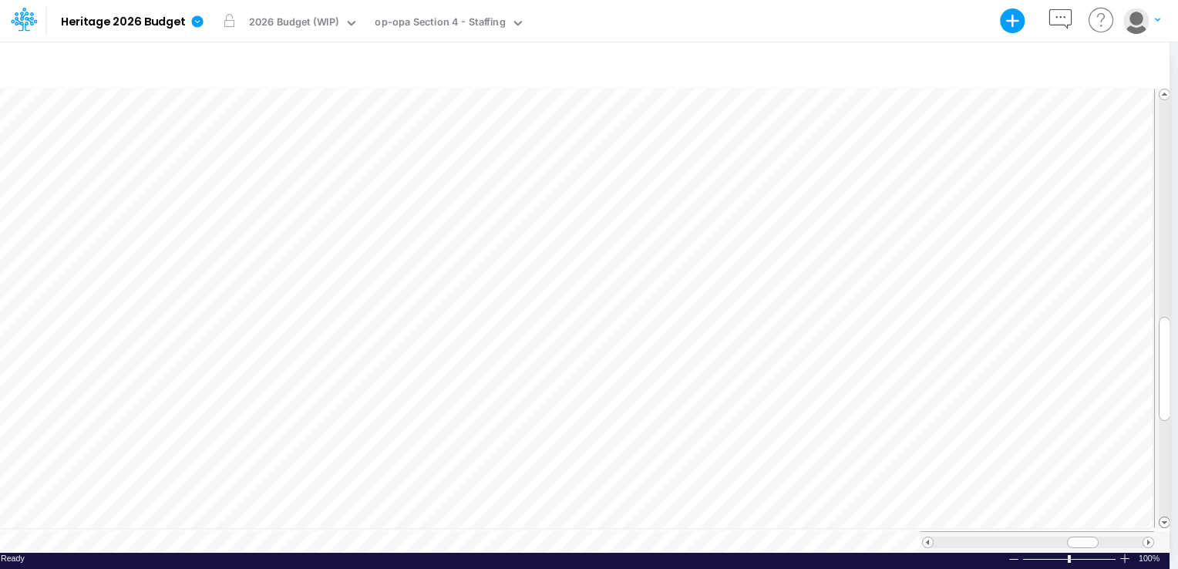
click at [1163, 517] on span at bounding box center [1165, 522] width 10 height 10
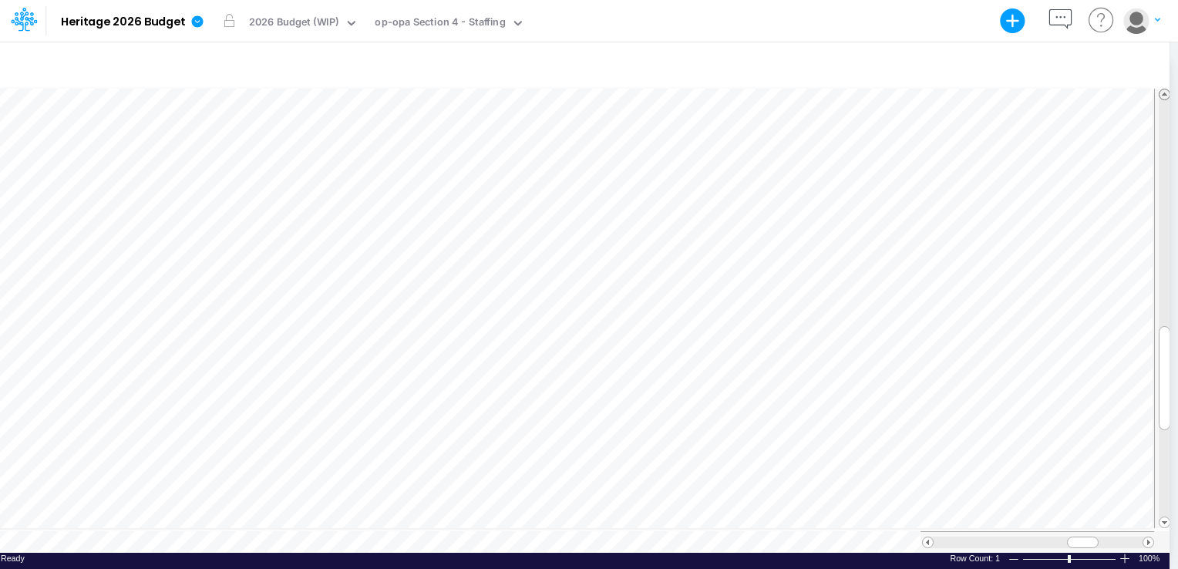
click at [1160, 92] on span at bounding box center [1165, 94] width 10 height 10
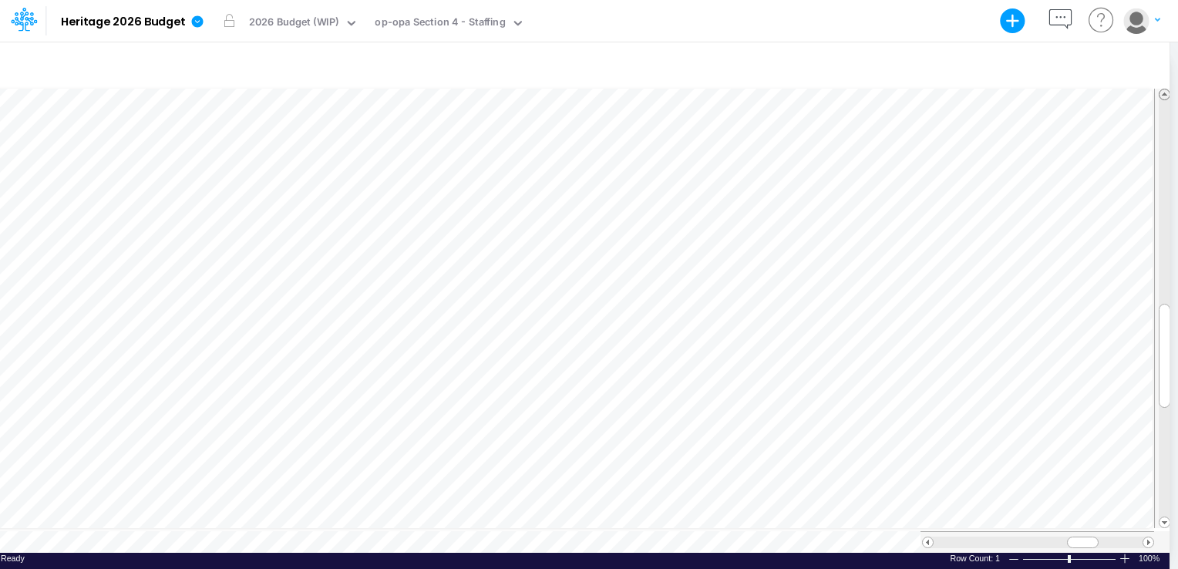
click at [1160, 92] on span at bounding box center [1165, 94] width 10 height 10
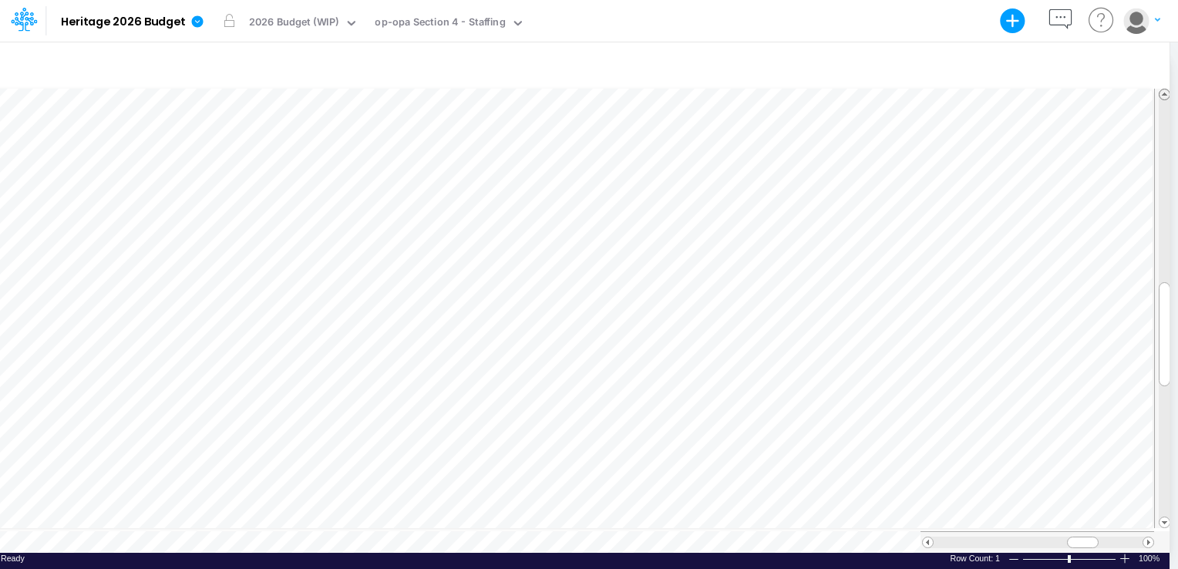
click at [1160, 92] on span at bounding box center [1165, 94] width 10 height 10
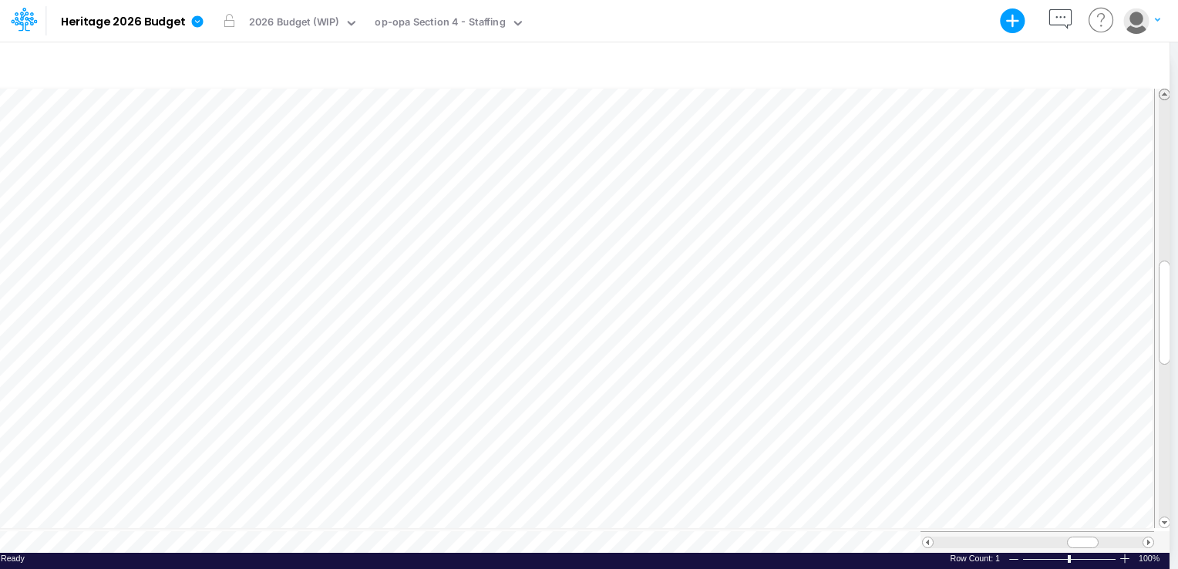
click at [1160, 92] on span at bounding box center [1165, 94] width 10 height 10
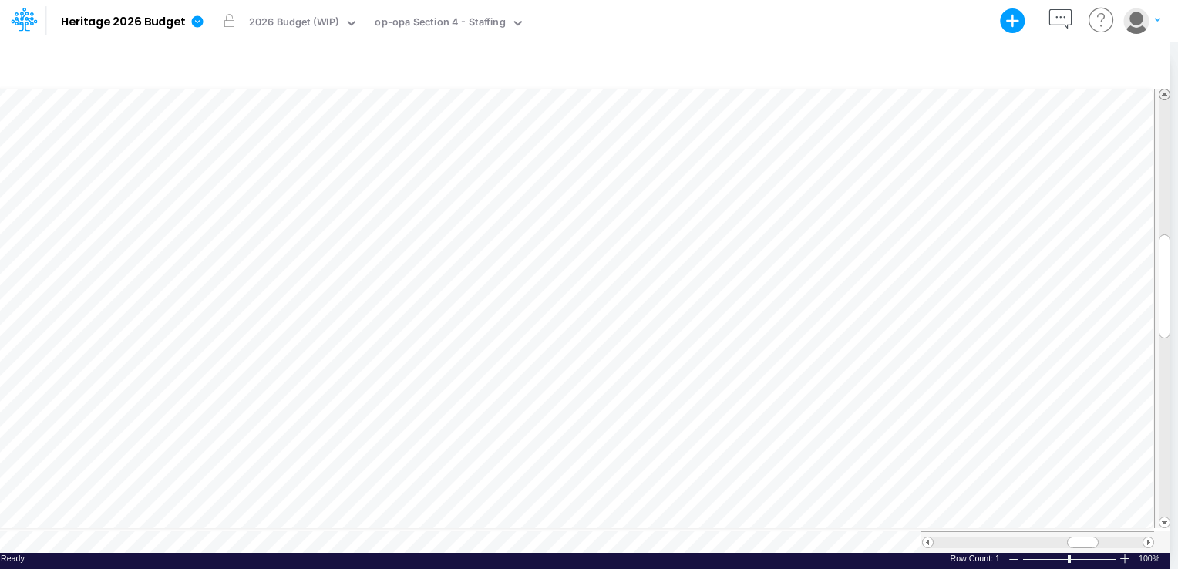
click at [1166, 89] on span at bounding box center [1165, 94] width 10 height 10
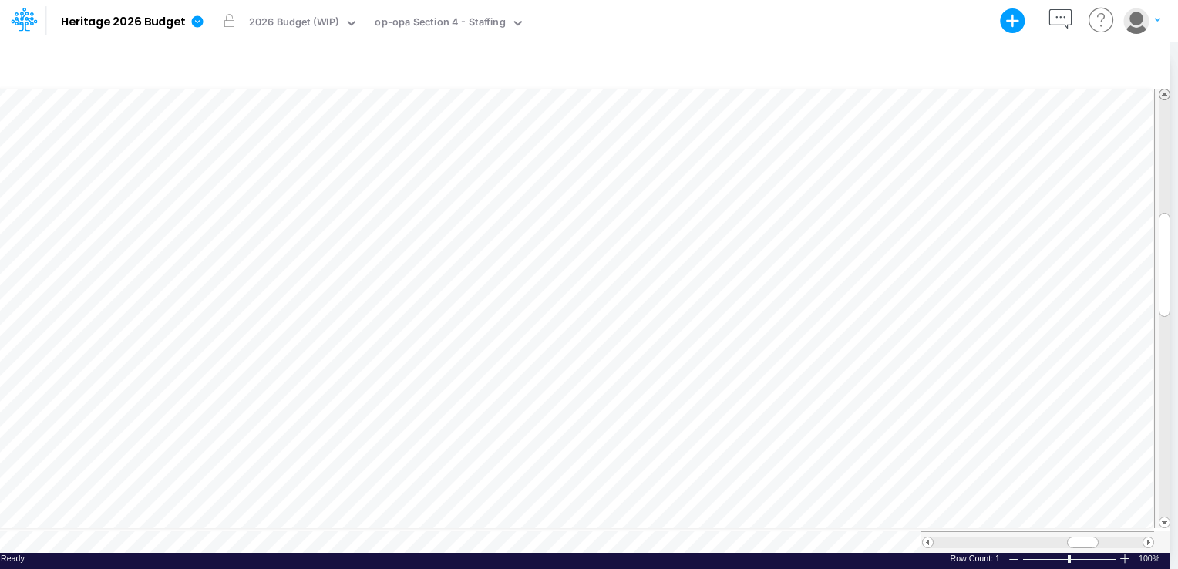
click at [1166, 89] on span at bounding box center [1165, 94] width 10 height 10
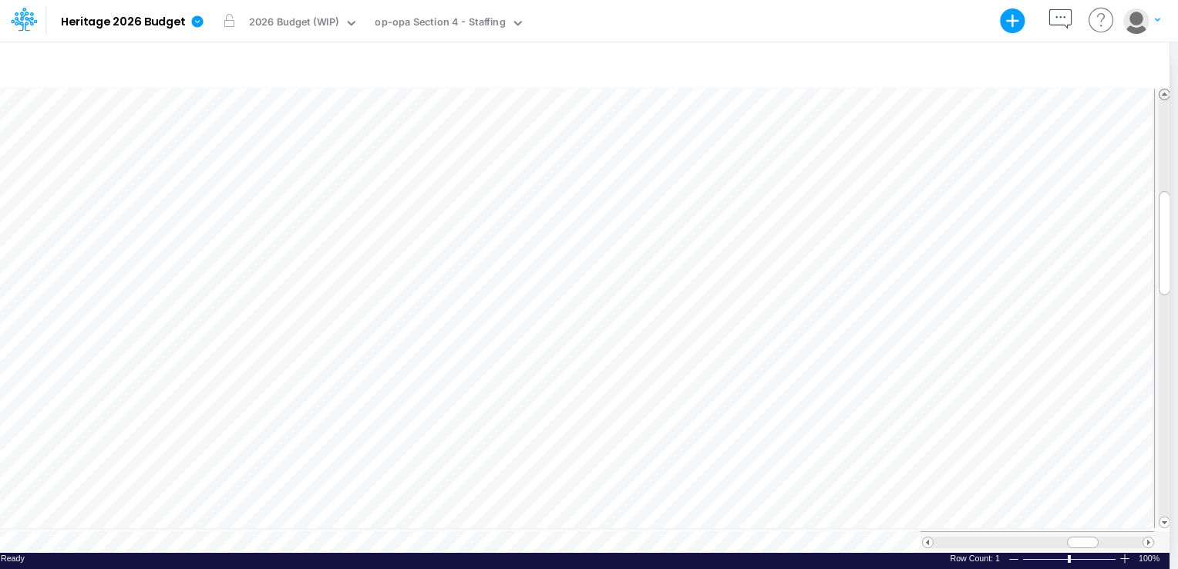
click at [1166, 89] on span at bounding box center [1165, 94] width 10 height 10
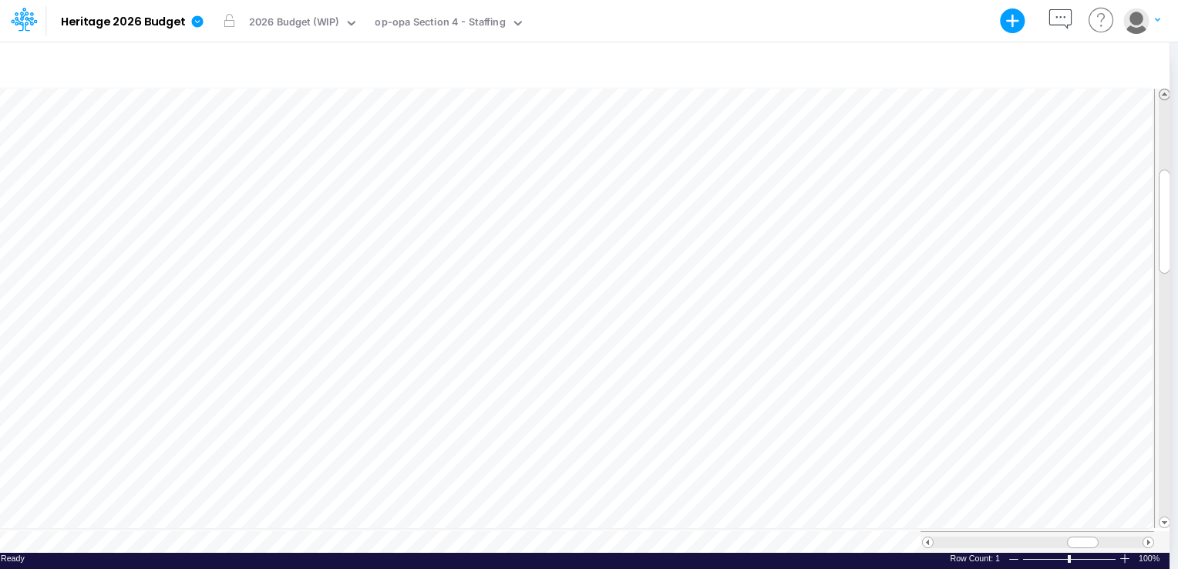
click at [1166, 89] on span at bounding box center [1165, 94] width 10 height 10
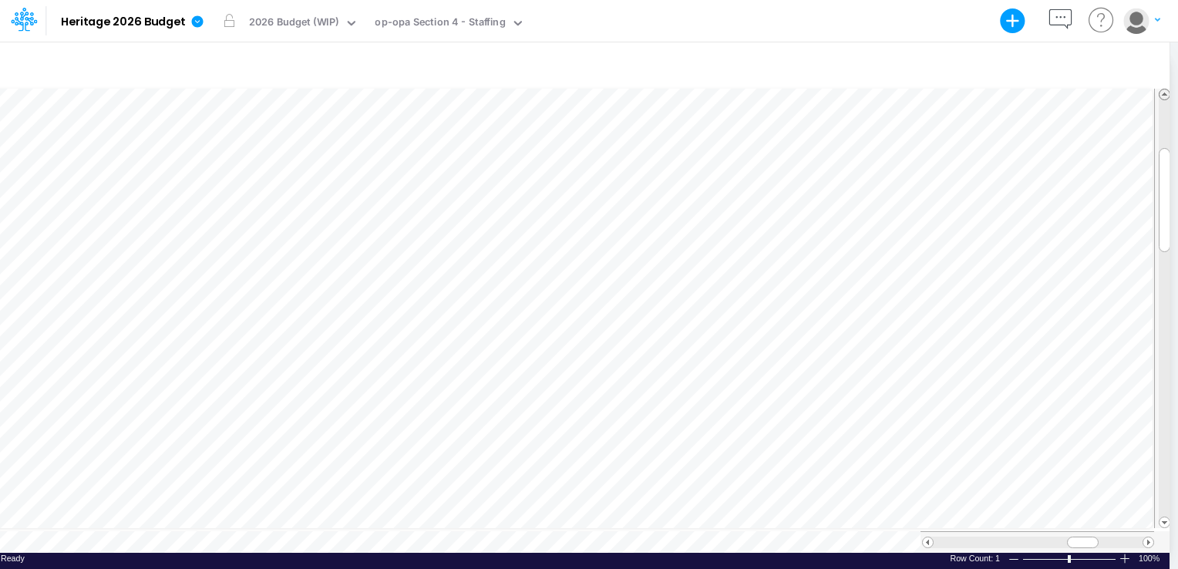
click at [1166, 89] on span at bounding box center [1165, 94] width 10 height 10
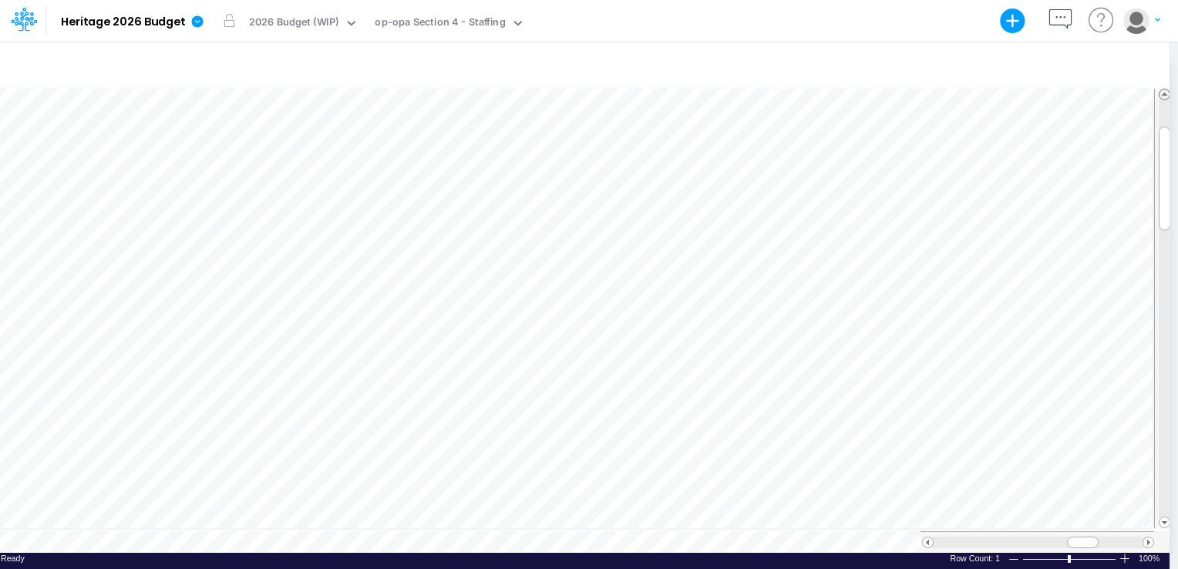
click at [1166, 89] on span at bounding box center [1165, 94] width 10 height 10
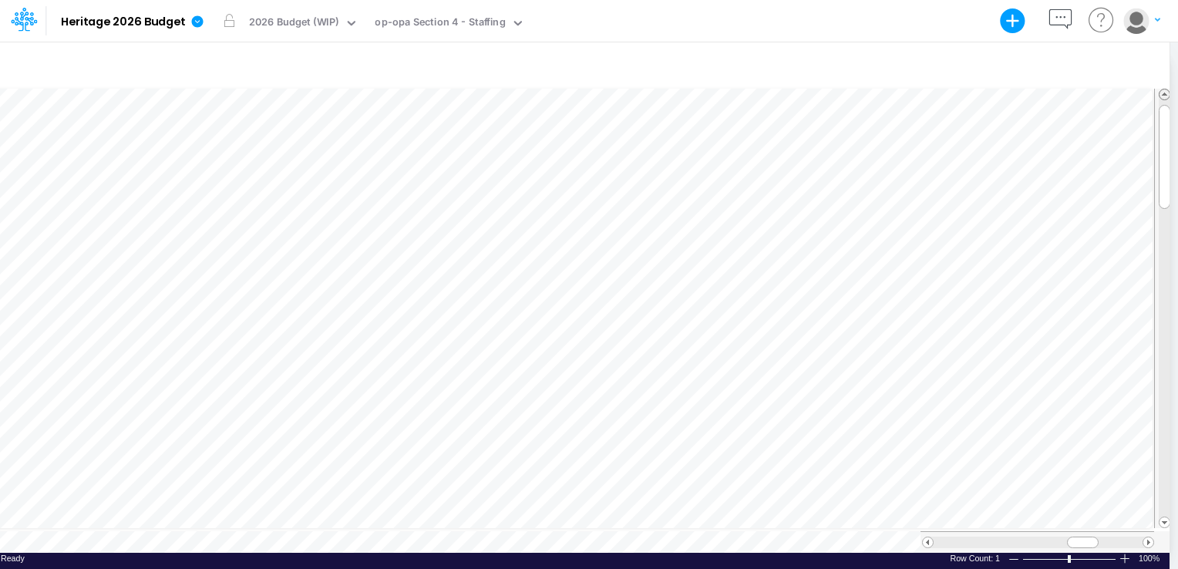
click at [1166, 89] on span at bounding box center [1165, 94] width 10 height 10
